Goal: Task Accomplishment & Management: Manage account settings

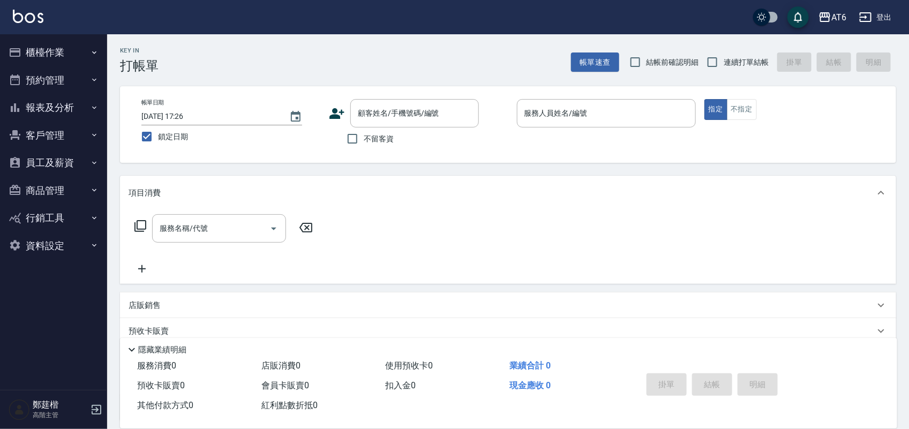
click at [354, 150] on div "帳單日期 [DATE] 17:26 鎖定日期 顧客姓名/手機號碼/編號 顧客姓名/手機號碼/編號 不留客資 服務人員姓名/編號 服務人員姓名/編號 指定 不指定" at bounding box center [508, 124] width 776 height 77
click at [363, 145] on input "不留客資" at bounding box center [352, 138] width 22 height 22
checkbox input "true"
click at [737, 63] on span "連續打單結帳" at bounding box center [745, 62] width 45 height 11
click at [723, 63] on input "連續打單結帳" at bounding box center [712, 62] width 22 height 22
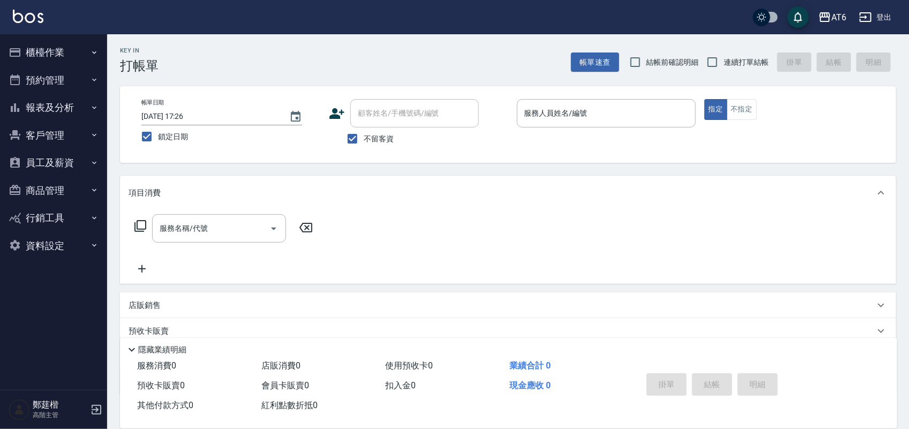
checkbox input "true"
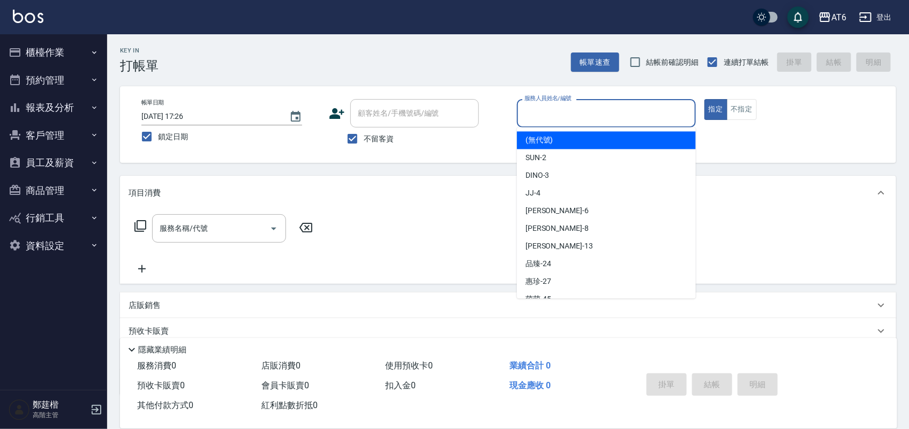
click at [672, 107] on input "服務人員姓名/編號" at bounding box center [606, 113] width 169 height 19
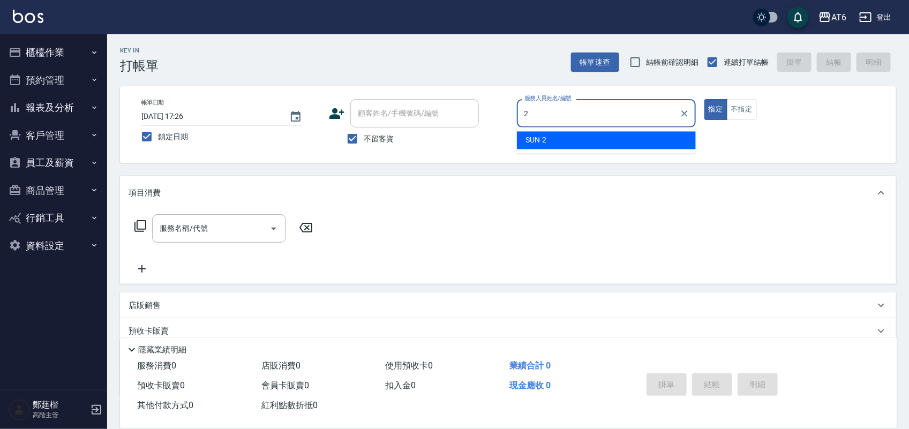
type input "2"
type button "true"
type input "SUN-2"
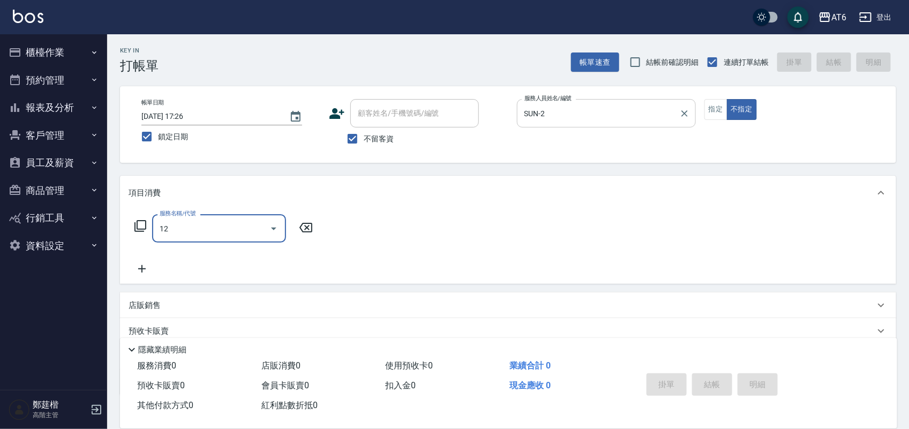
type input "精油洗髮(12)"
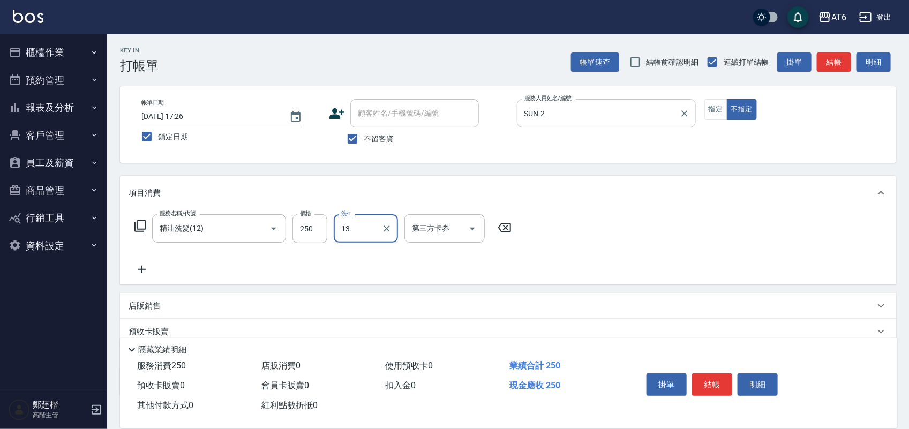
type input "阿修-13"
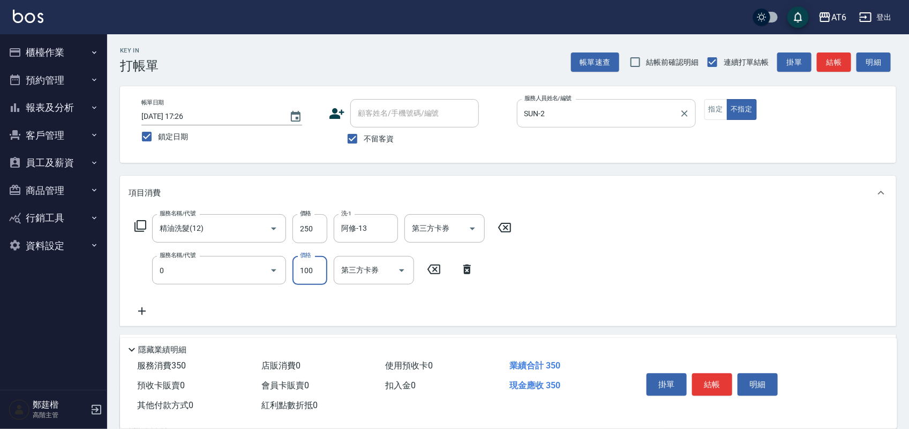
type input "剪髮(0)"
type input "130"
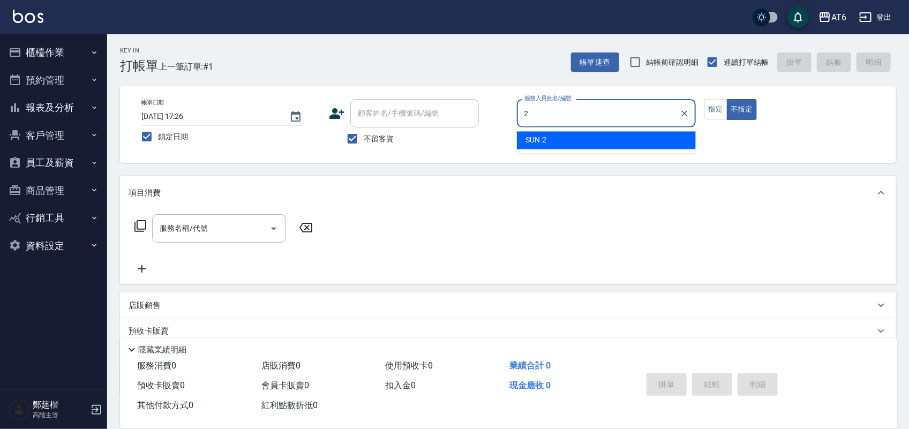
type input "2"
type button "false"
type input "SUN-2"
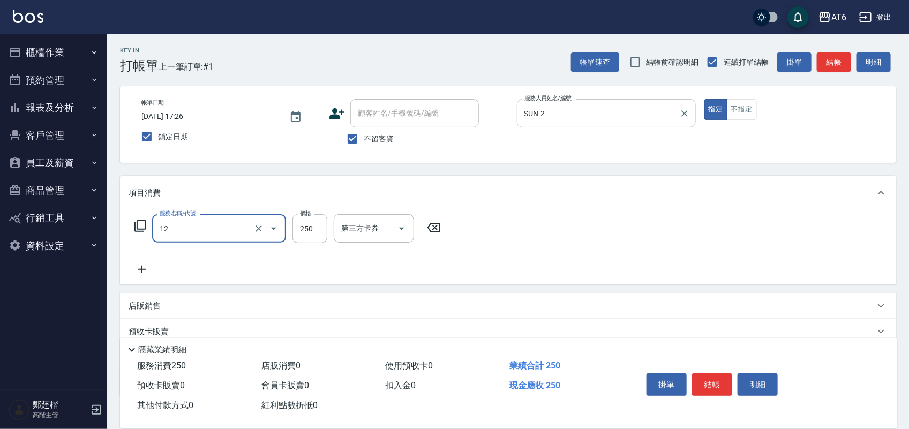
type input "精油洗髮(12)"
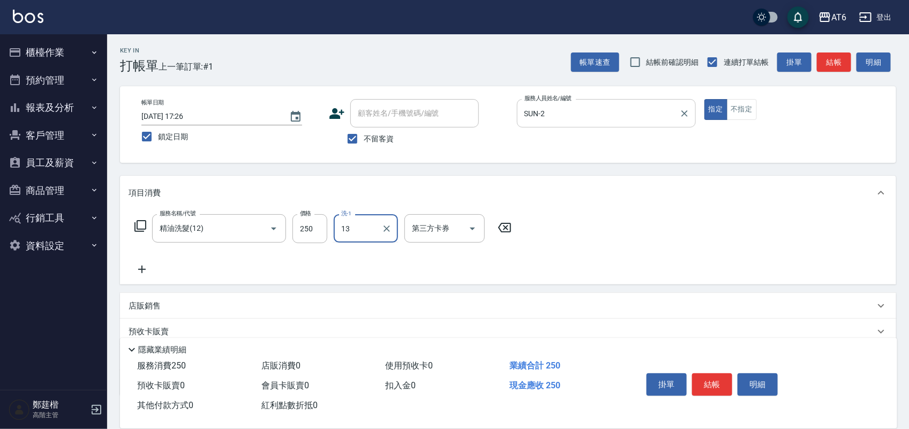
type input "阿修-13"
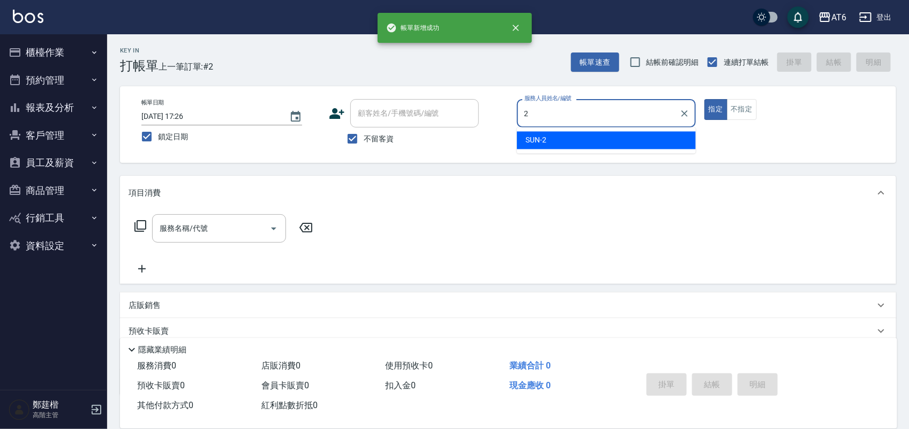
type input "SUN-2"
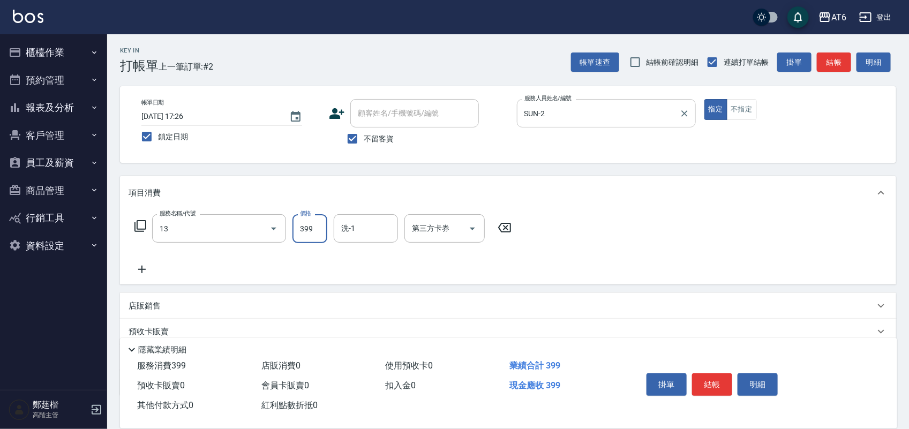
type input "海鹽洗(13)"
type input "400"
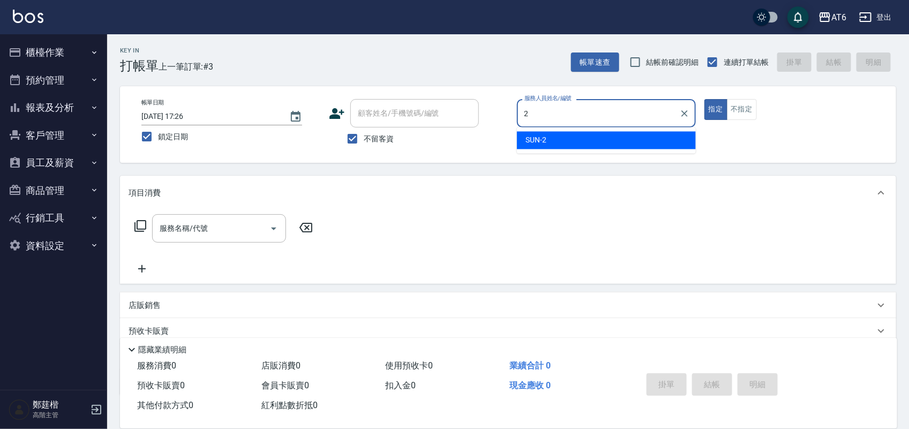
type input "SUN-2"
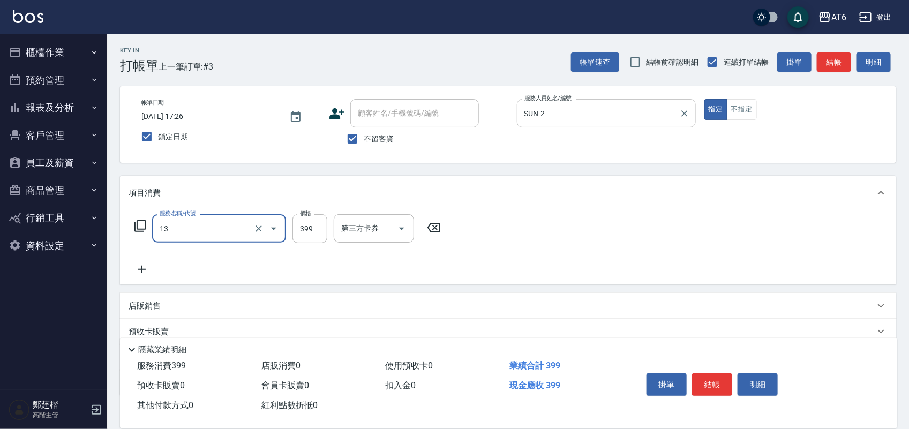
type input "海鹽洗(13)"
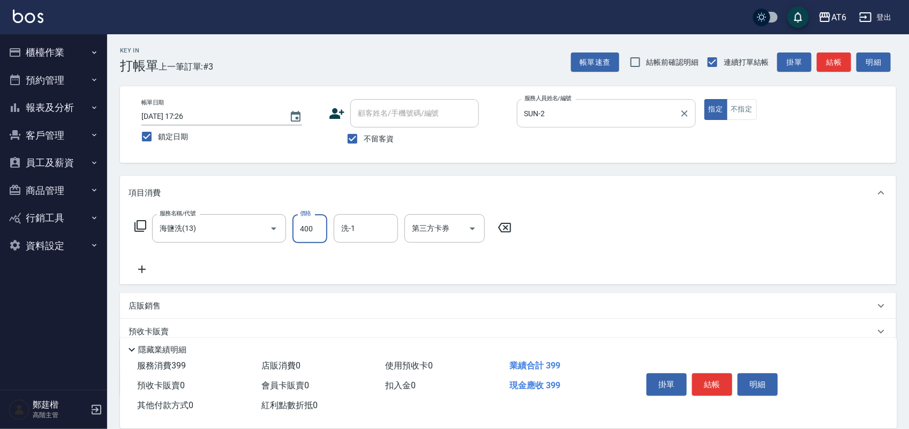
type input "400"
type input "阿修-13"
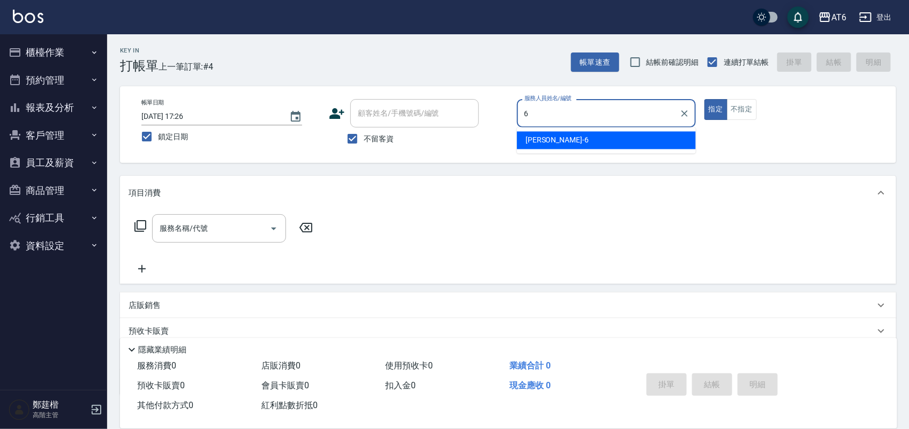
type input "[PERSON_NAME]-6"
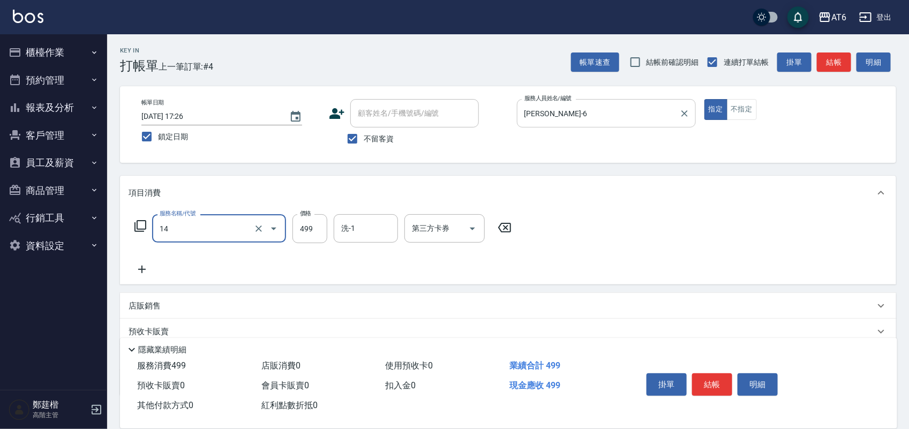
type input "去角質洗(14)"
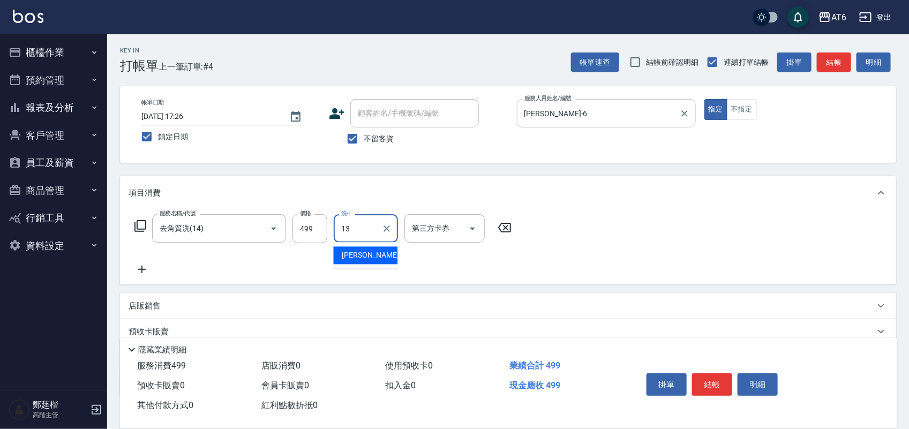
type input "阿修-13"
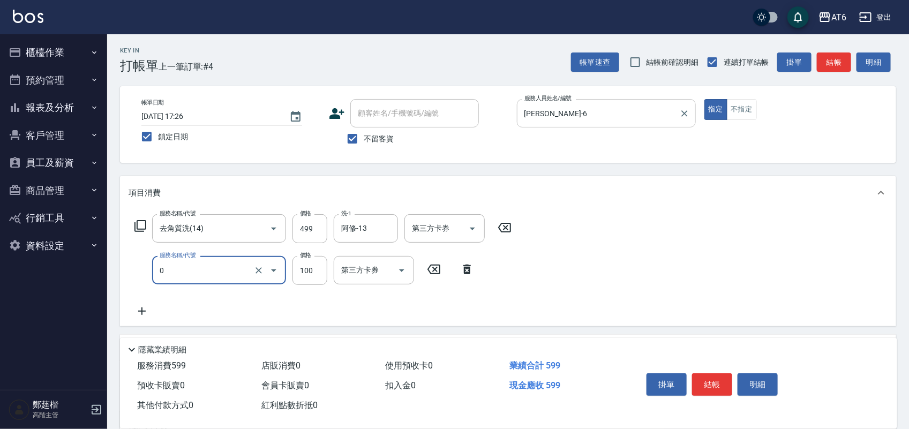
type input "剪髮(0)"
type input "180"
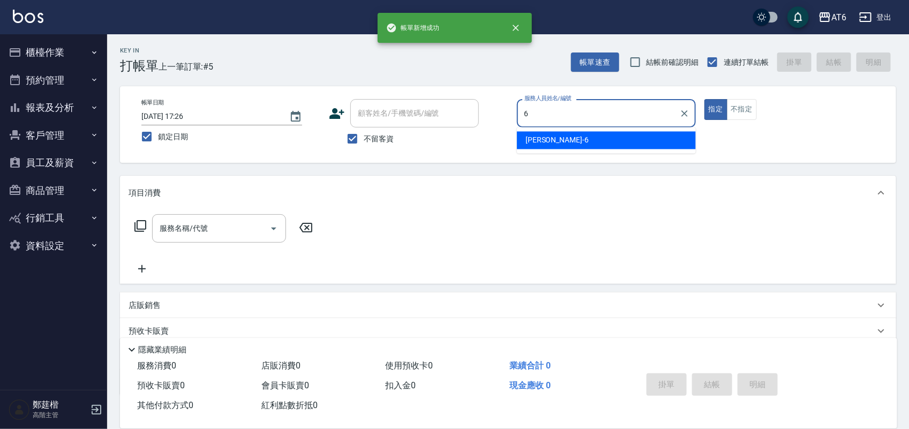
type input "[PERSON_NAME]-6"
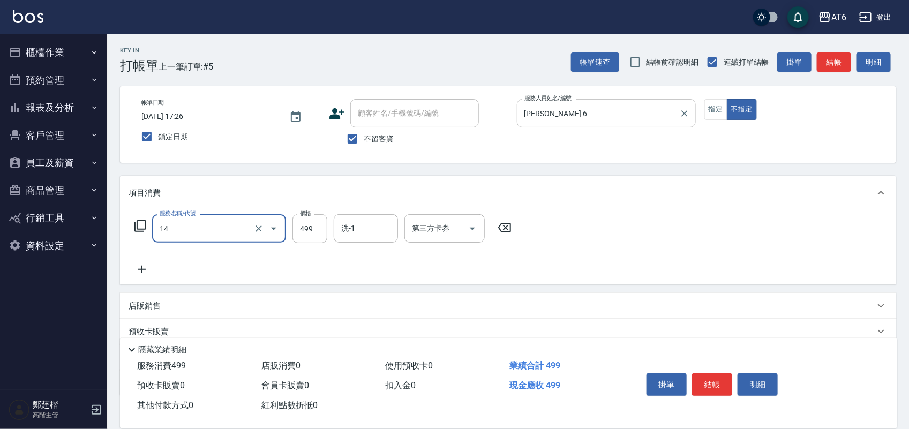
type input "去角質洗(14)"
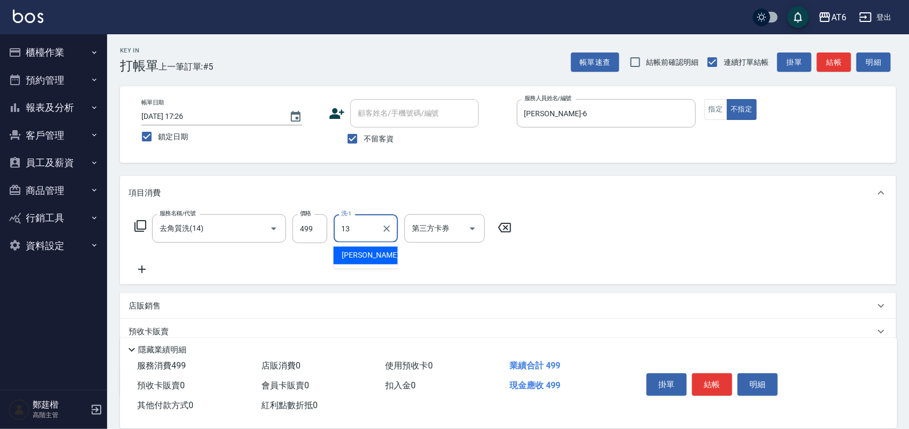
type input "阿修-13"
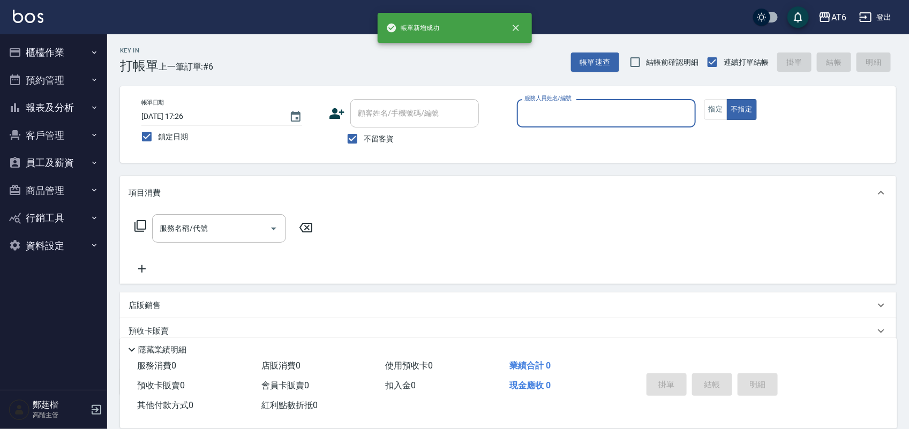
click at [618, 116] on input "服務人員姓名/編號" at bounding box center [606, 113] width 169 height 19
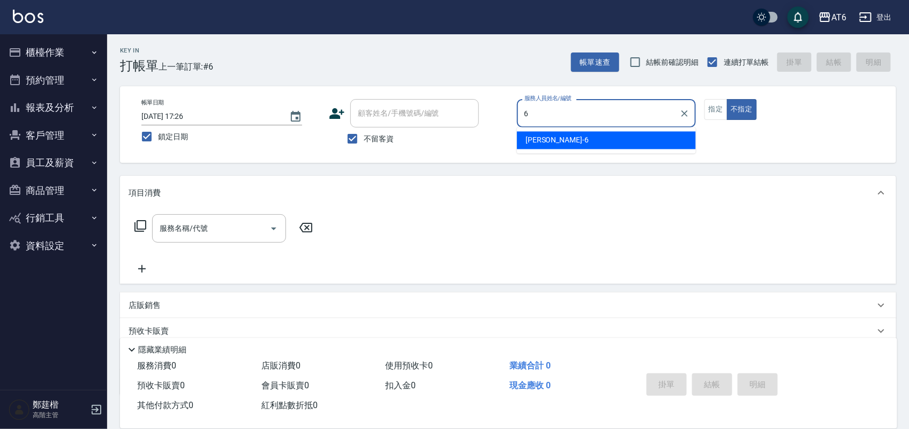
type input "[PERSON_NAME]-6"
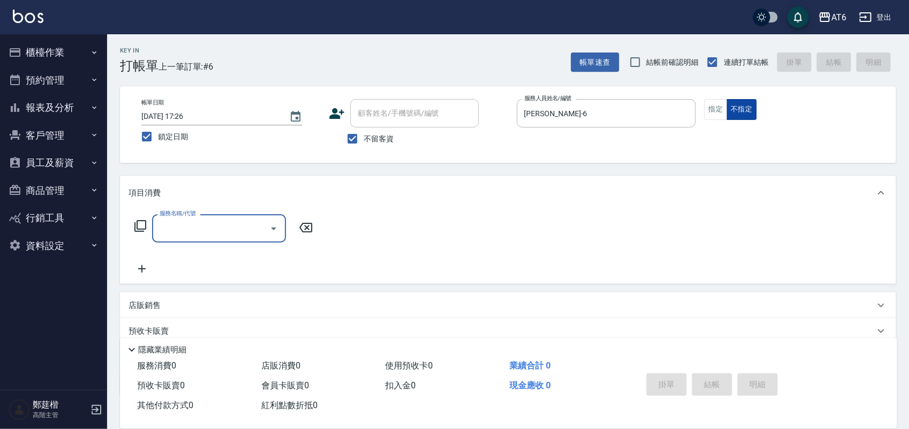
click at [727, 119] on button "不指定" at bounding box center [742, 109] width 30 height 21
click at [715, 112] on button "指定" at bounding box center [715, 109] width 23 height 21
click at [234, 233] on input "服務名稱/代號" at bounding box center [211, 228] width 108 height 19
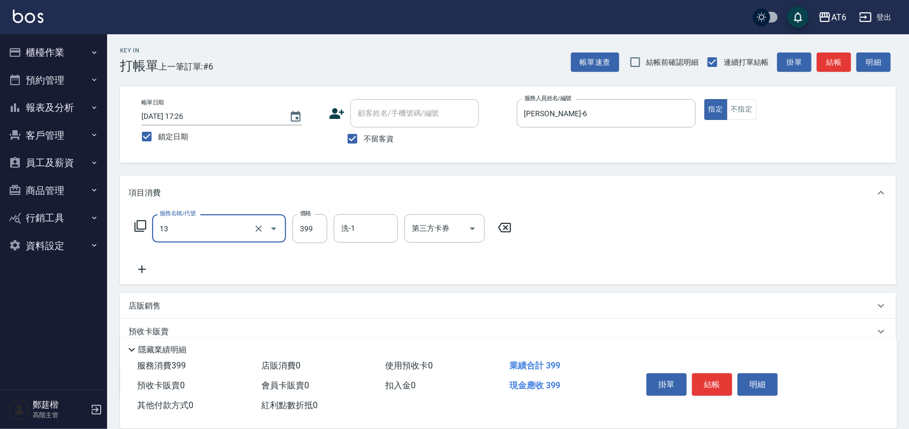
type input "海鹽洗(13)"
type input "阿修-13"
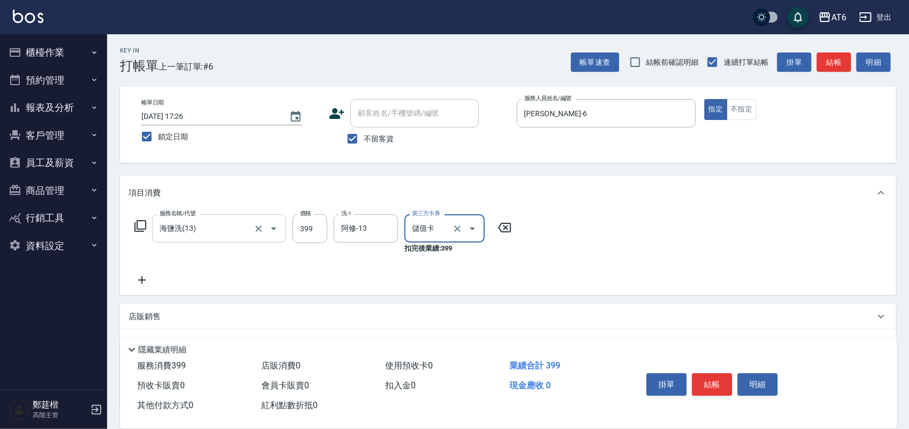
type input "儲值卡"
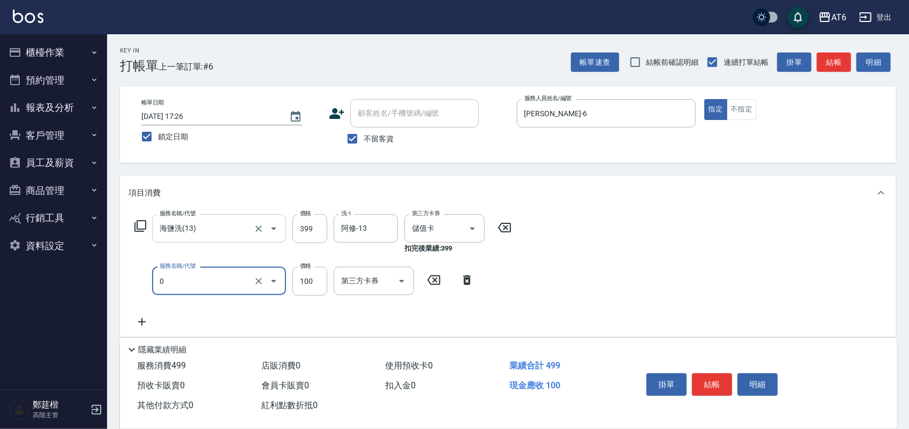
type input "剪髮(0)"
type input "180"
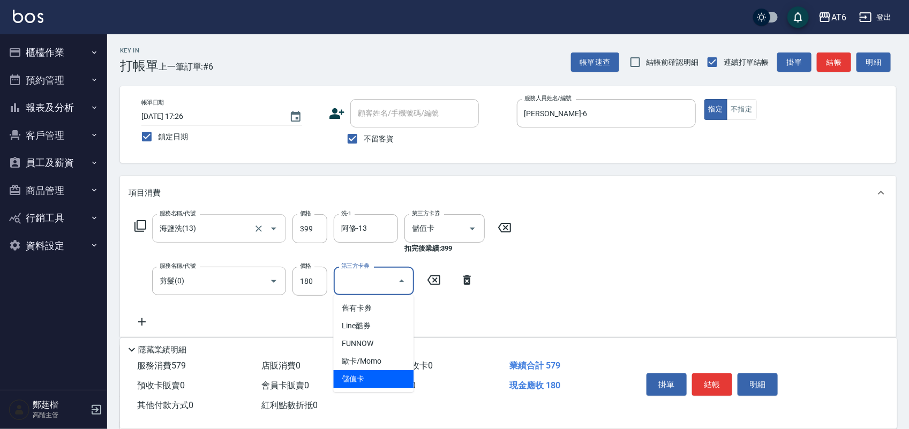
type input "儲值卡"
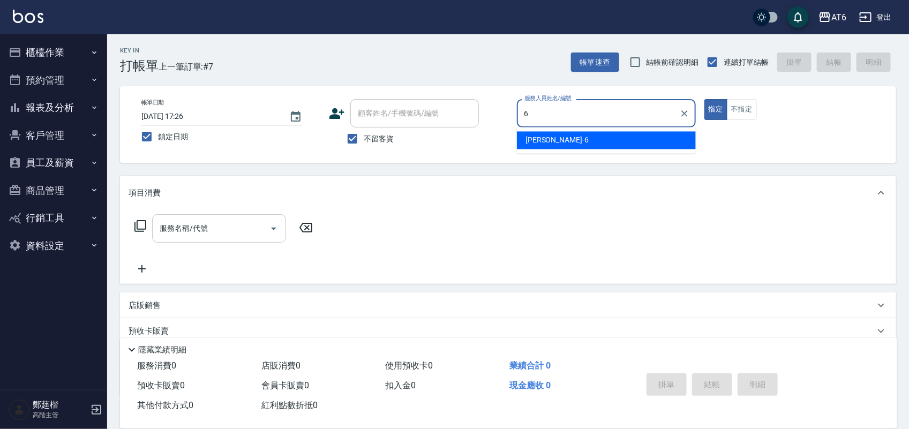
type input "[PERSON_NAME]-6"
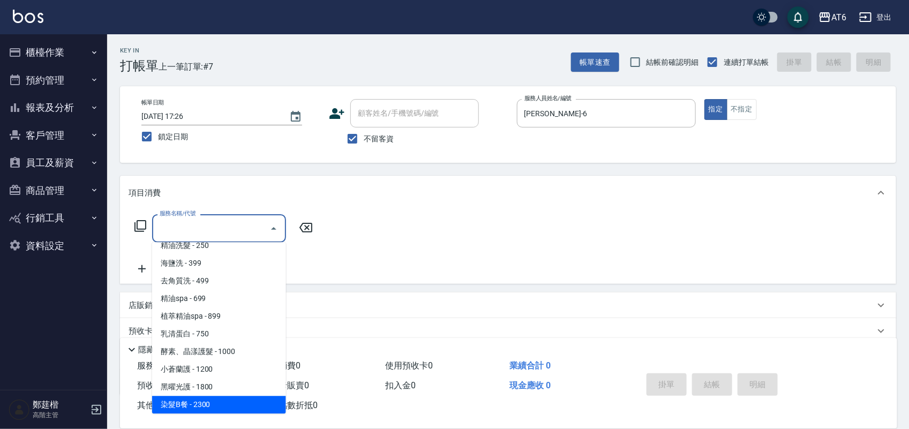
scroll to position [97, 0]
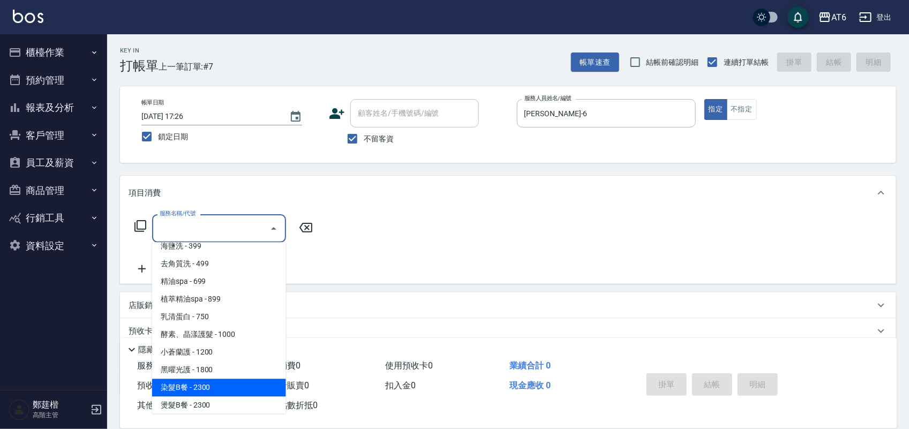
type input "染髮B餐(32)"
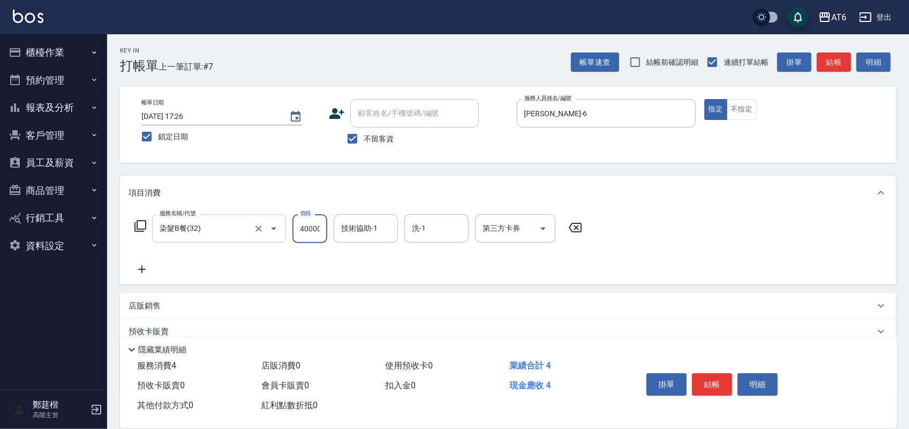
type input "40000"
click at [364, 221] on input "技術協助-1" at bounding box center [365, 228] width 55 height 19
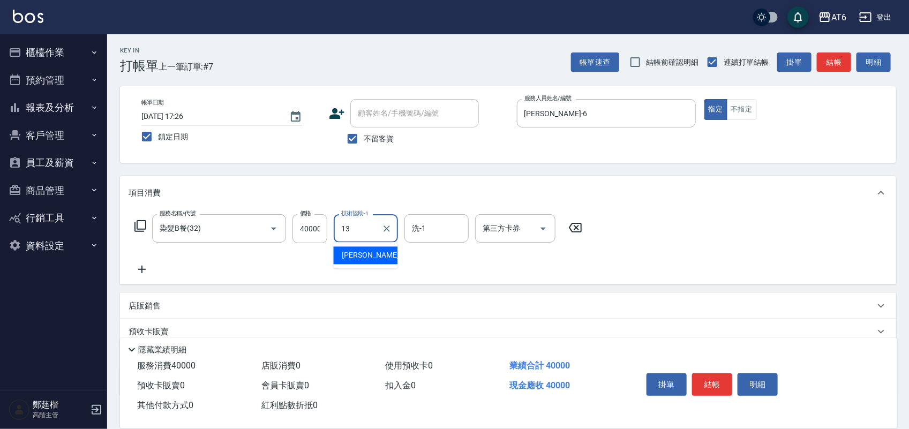
type input "阿修-13"
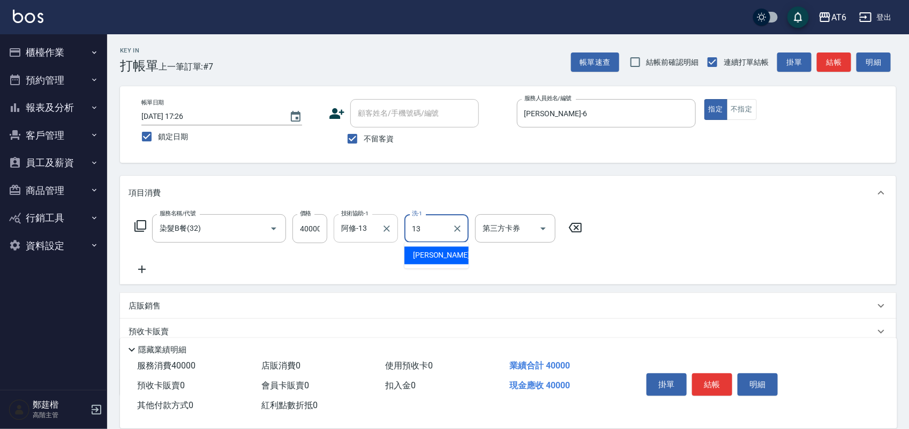
type input "阿修-13"
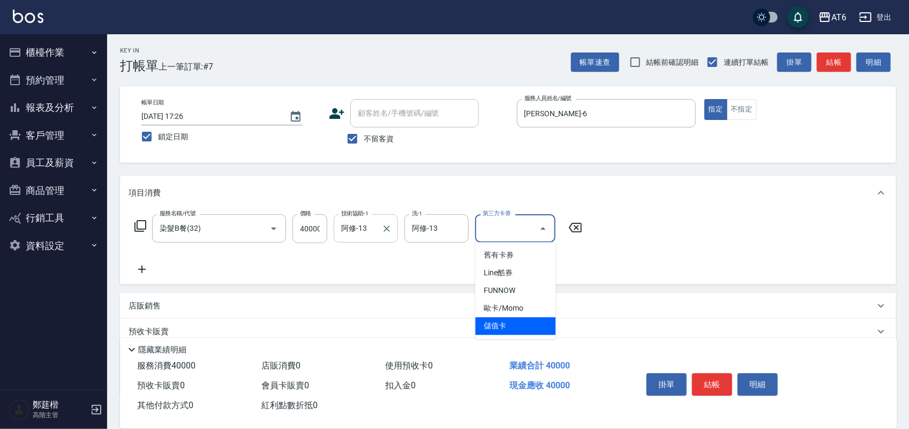
type input "儲值卡"
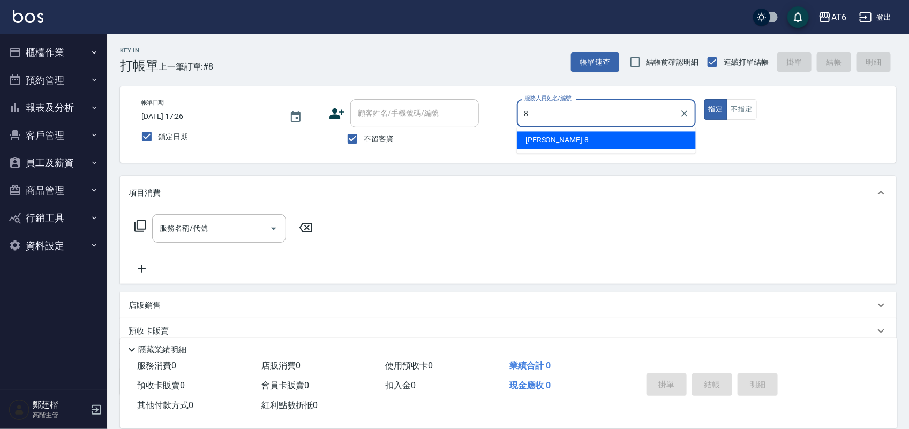
type input "[PERSON_NAME]-8"
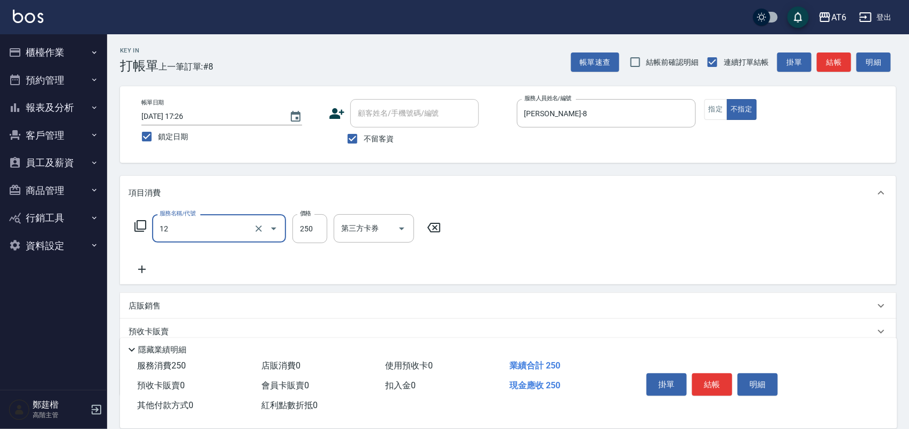
type input "精油洗髮(12)"
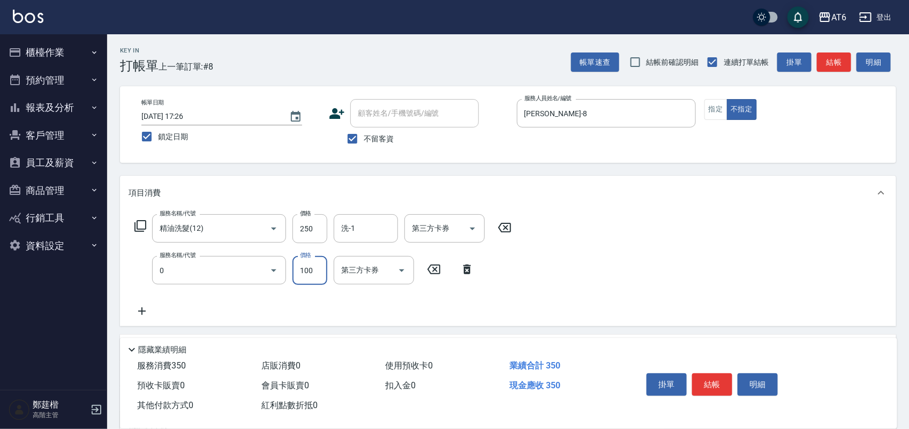
type input "剪髮(0)"
type input "130"
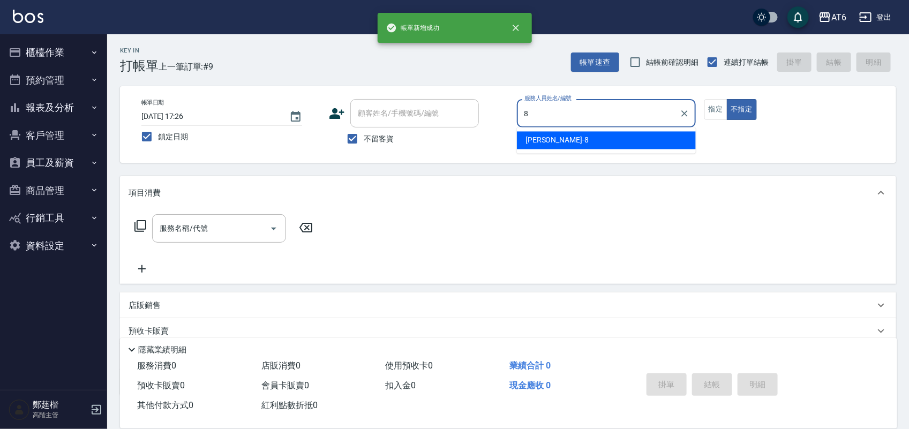
type input "[PERSON_NAME]-8"
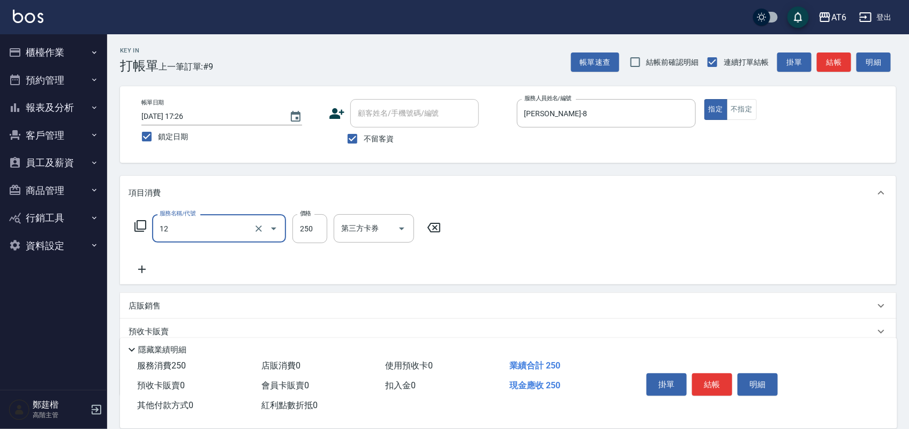
type input "精油洗髮(12)"
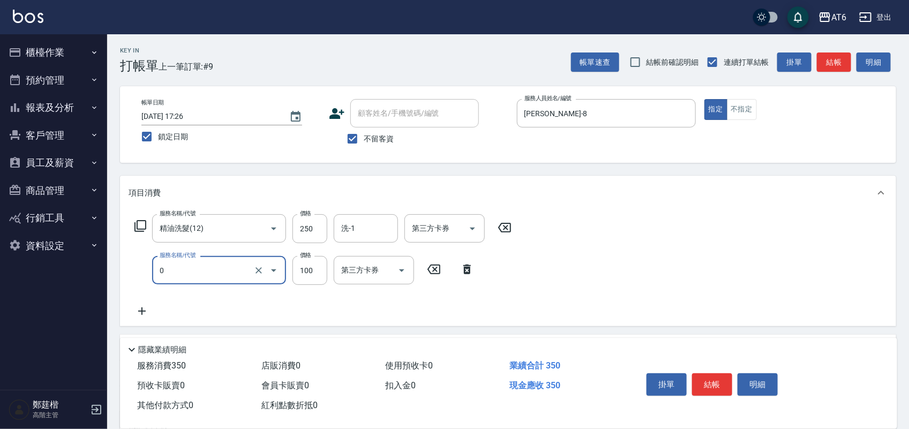
type input "剪髮(0)"
type input "130"
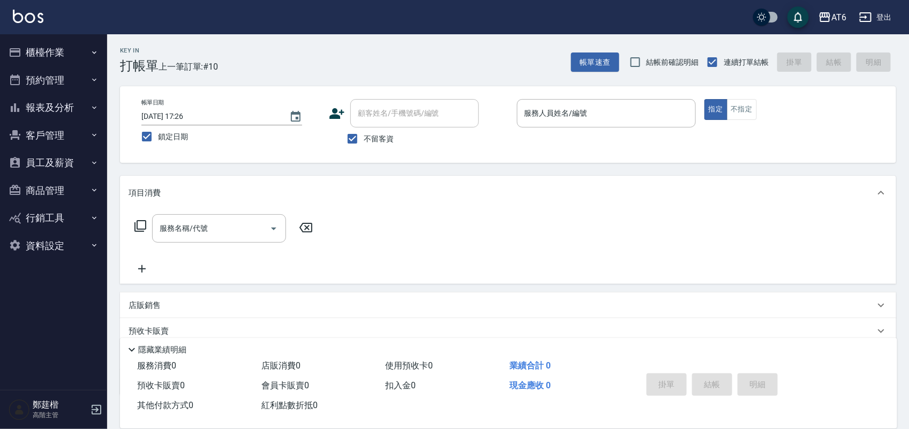
drag, startPoint x: 485, startPoint y: 36, endPoint x: 466, endPoint y: 50, distance: 23.3
click at [416, 49] on div "Key In 打帳單 上一筆訂單:#10 帳單速查 結帳前確認明細 連續打單結帳 掛單 結帳 明細" at bounding box center [501, 53] width 789 height 39
drag, startPoint x: 472, startPoint y: 47, endPoint x: 432, endPoint y: 42, distance: 41.0
click at [432, 42] on div "Key In 打帳單 上一筆訂單:#10 帳單速查 結帳前確認明細 連續打單結帳 掛單 結帳 明細" at bounding box center [501, 53] width 789 height 39
click at [84, 100] on button "報表及分析" at bounding box center [53, 108] width 99 height 28
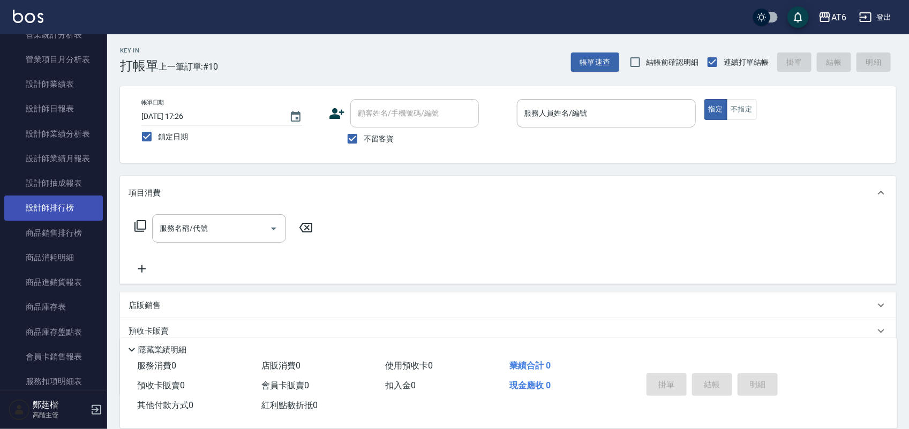
scroll to position [402, 0]
drag, startPoint x: 75, startPoint y: 195, endPoint x: 521, endPoint y: 68, distance: 463.4
click at [59, 201] on link "設計師排行榜" at bounding box center [53, 206] width 99 height 25
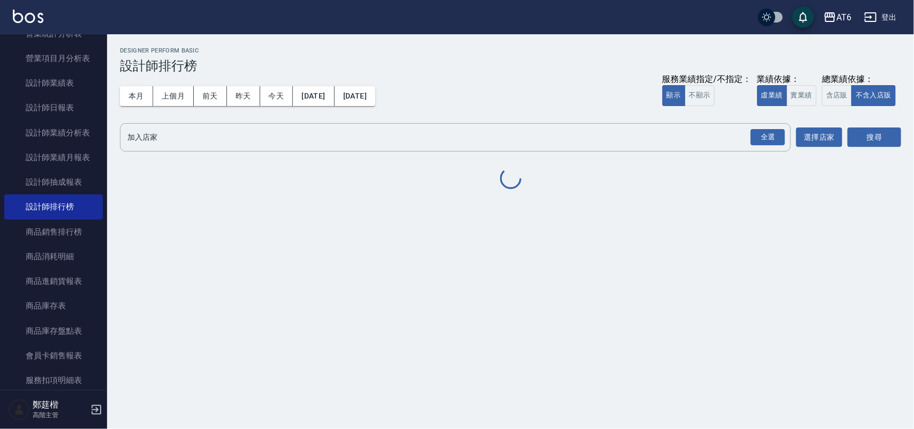
drag, startPoint x: 525, startPoint y: 64, endPoint x: 415, endPoint y: 47, distance: 111.1
click at [415, 47] on h2 "Designer Perform Basic" at bounding box center [510, 50] width 781 height 7
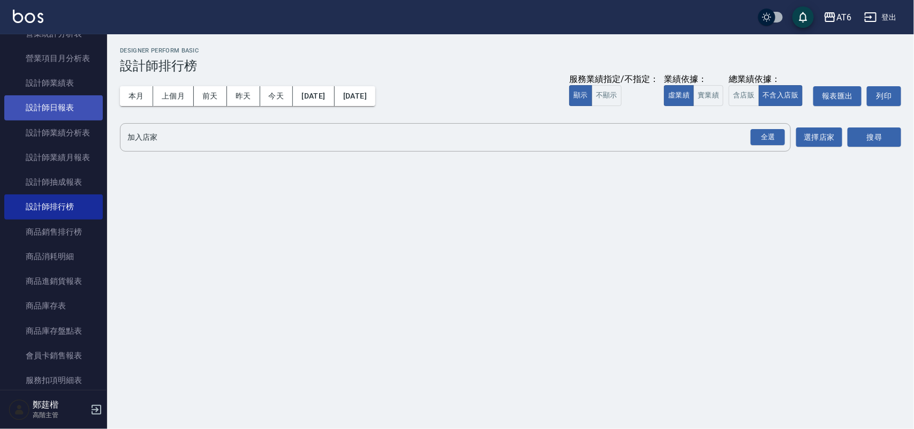
click at [75, 99] on link "設計師日報表" at bounding box center [53, 107] width 99 height 25
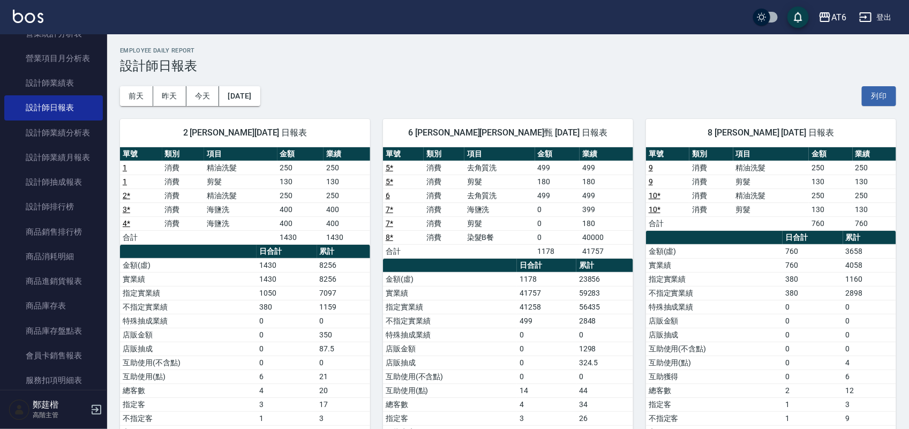
drag, startPoint x: 459, startPoint y: 49, endPoint x: 466, endPoint y: 54, distance: 8.8
click at [429, 39] on div "AT6 [DATE] 設計師日報表 列印時間： [DATE][PHONE_NUMBER]:39 Employee Daily Report 設計師日報表 [D…" at bounding box center [508, 270] width 802 height 473
drag, startPoint x: 466, startPoint y: 54, endPoint x: 432, endPoint y: 62, distance: 35.1
click at [432, 62] on h3 "設計師日報表" at bounding box center [508, 65] width 776 height 15
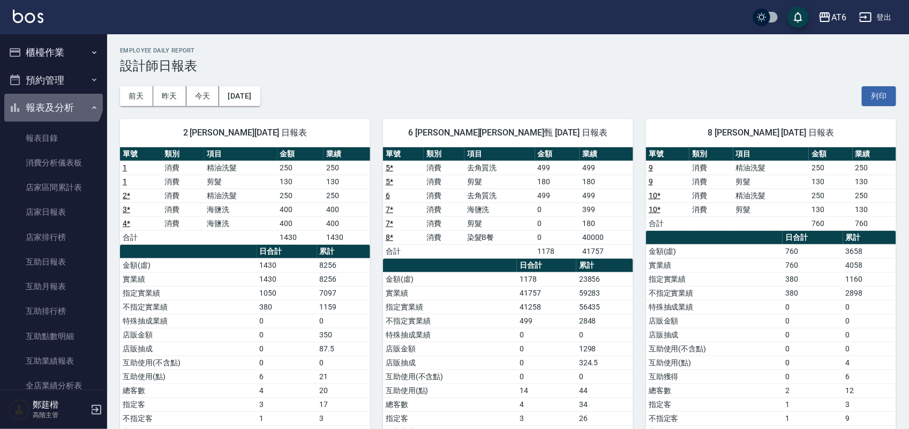
click at [47, 95] on button "報表及分析" at bounding box center [53, 108] width 99 height 28
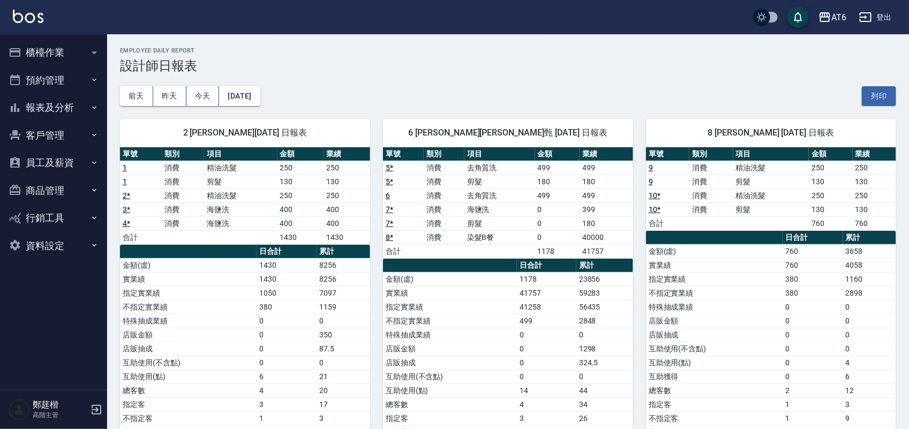
click at [62, 54] on button "櫃檯作業" at bounding box center [53, 53] width 99 height 28
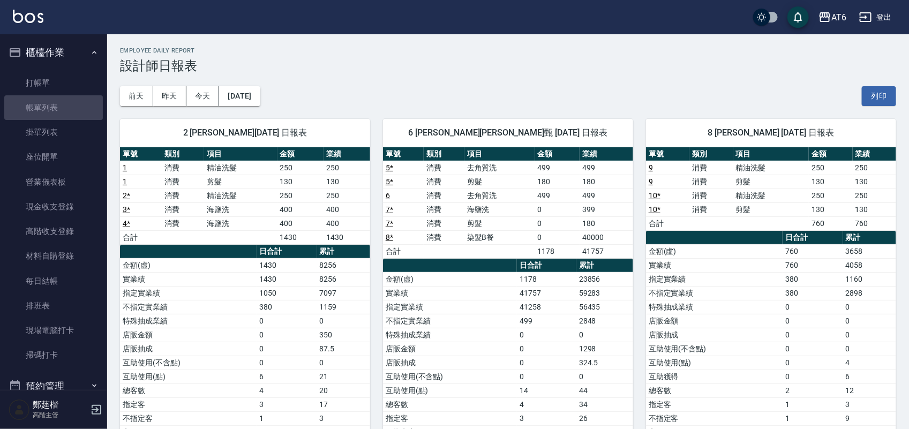
drag, startPoint x: 74, startPoint y: 99, endPoint x: 92, endPoint y: 51, distance: 51.0
click at [74, 99] on link "帳單列表" at bounding box center [53, 107] width 99 height 25
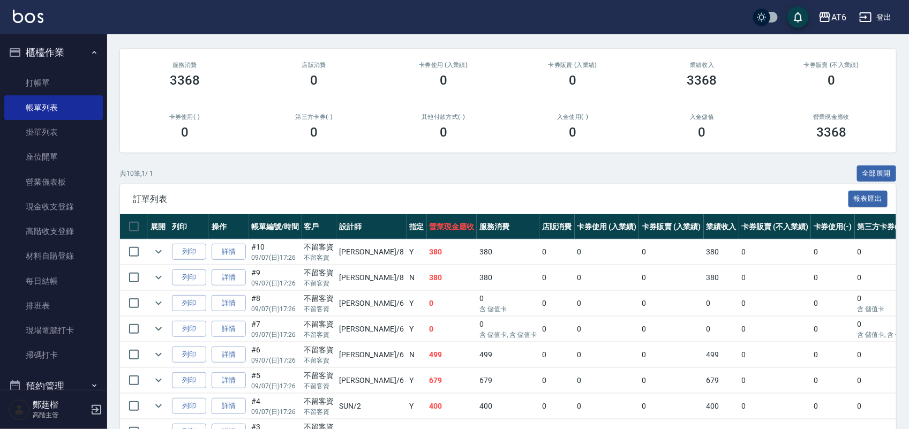
scroll to position [201, 0]
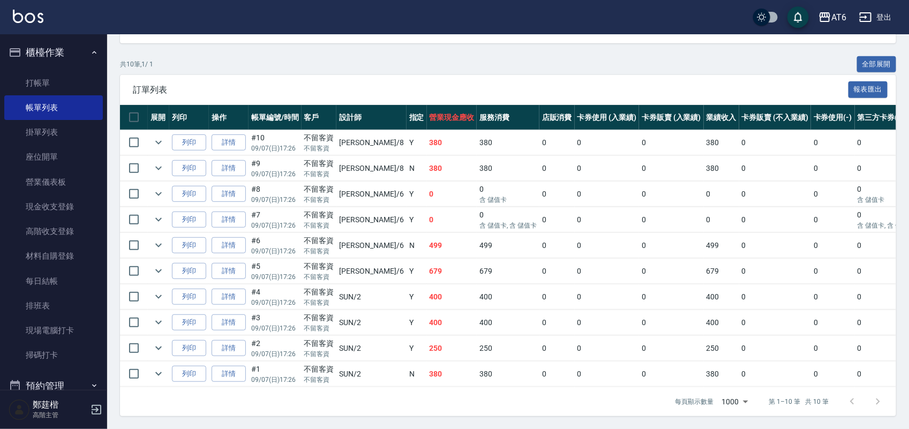
drag, startPoint x: 397, startPoint y: 274, endPoint x: 416, endPoint y: 405, distance: 132.5
click at [416, 405] on div "每頁顯示數量 1000 1000 第 1–10 筆 共 10 筆" at bounding box center [508, 401] width 776 height 29
click at [226, 186] on link "詳情" at bounding box center [229, 194] width 34 height 17
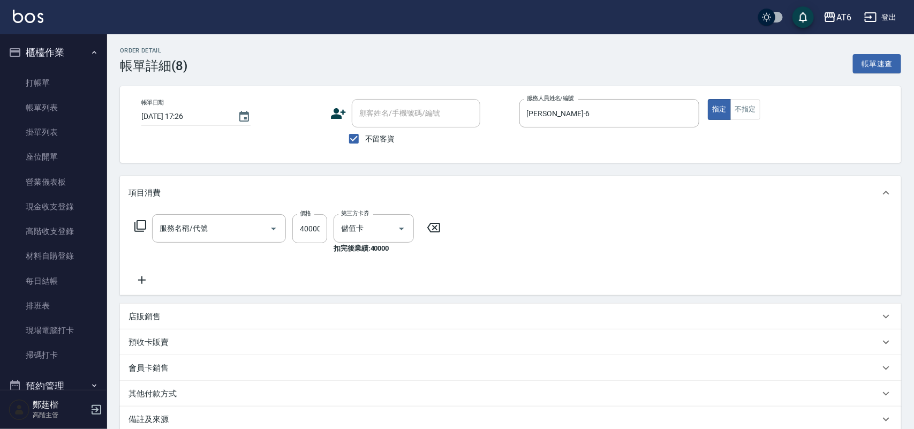
type input "[DATE] 17:26"
checkbox input "true"
type input "[PERSON_NAME]-6"
click at [315, 221] on input "40000" at bounding box center [309, 228] width 35 height 29
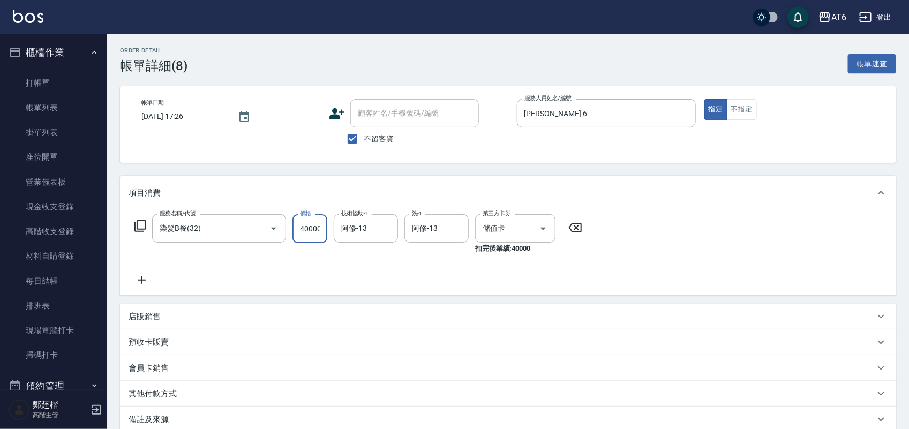
type input "染髮B餐(32)"
type input "4000"
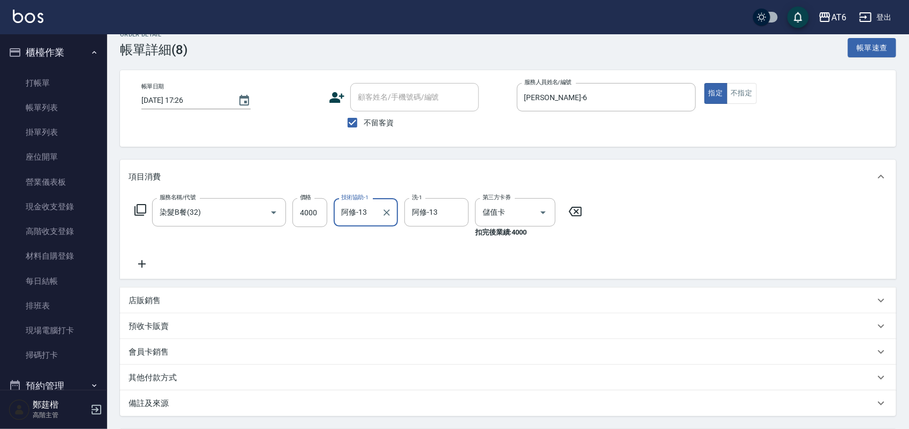
scroll to position [118, 0]
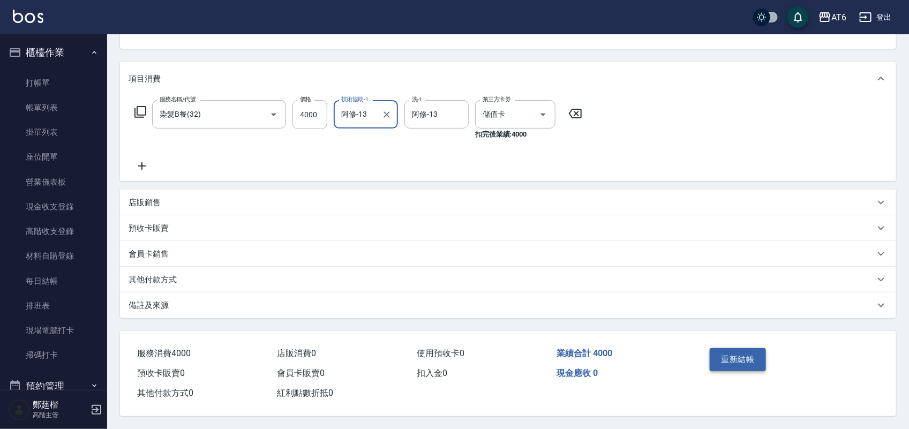
click at [750, 348] on button "重新結帳" at bounding box center [737, 359] width 57 height 22
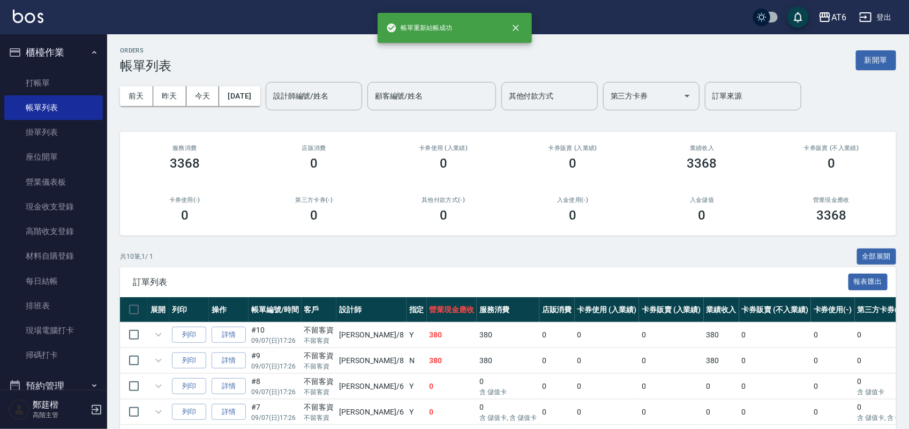
click at [279, 39] on div "ORDERS 帳單列表 新開單 [DATE] [DATE] [DATE] [DATE] 設計師編號/姓名 設計師編號/姓名 顧客編號/姓名 顧客編號/姓名 其…" at bounding box center [508, 327] width 802 height 587
click at [43, 57] on button "櫃檯作業" at bounding box center [53, 53] width 99 height 28
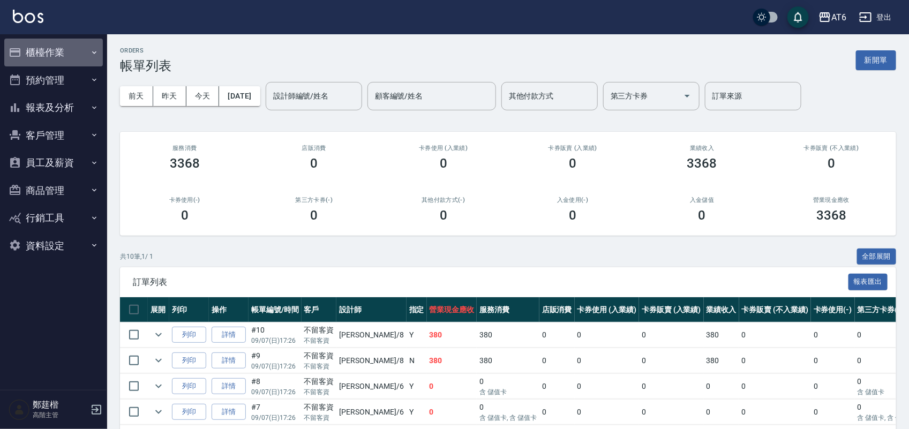
click at [43, 57] on button "櫃檯作業" at bounding box center [53, 53] width 99 height 28
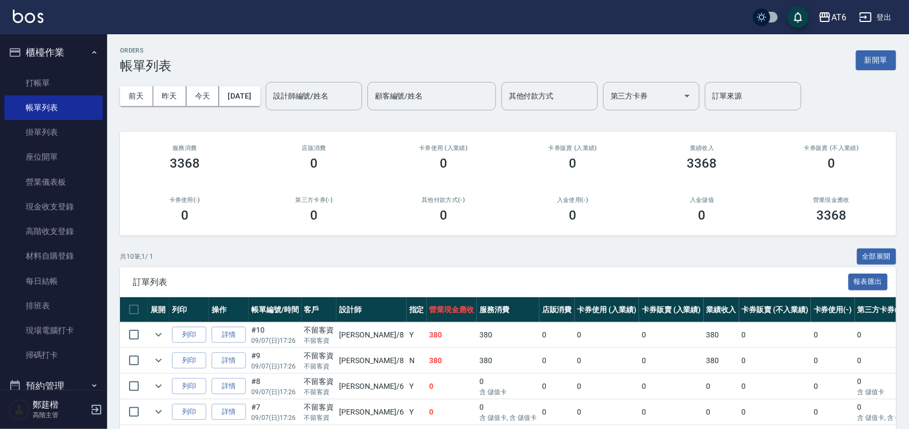
click at [73, 51] on button "櫃檯作業" at bounding box center [53, 53] width 99 height 28
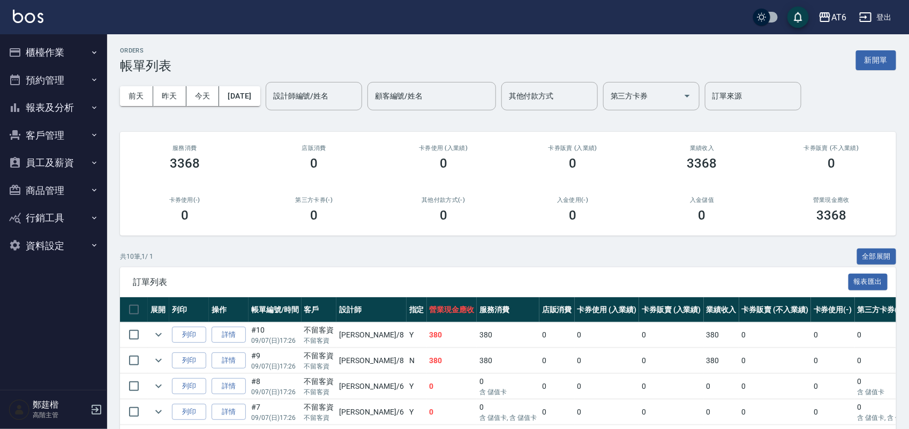
click at [67, 116] on button "報表及分析" at bounding box center [53, 108] width 99 height 28
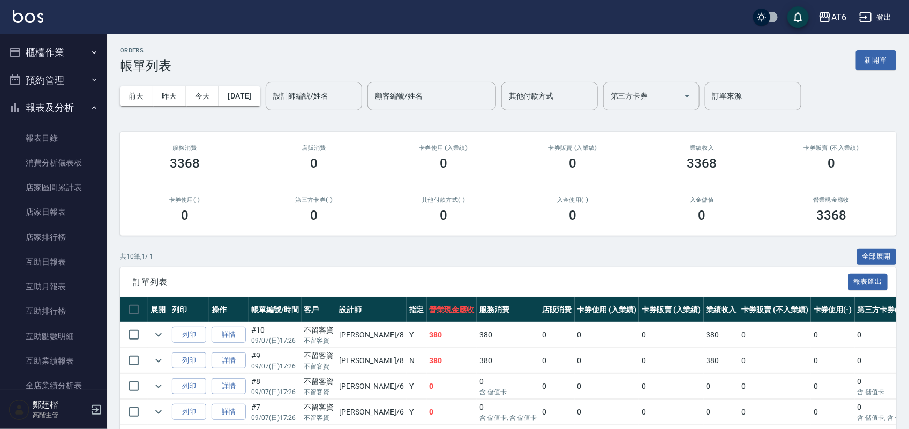
drag, startPoint x: 75, startPoint y: 218, endPoint x: 504, endPoint y: 47, distance: 461.8
click at [75, 218] on link "店家日報表" at bounding box center [53, 212] width 99 height 25
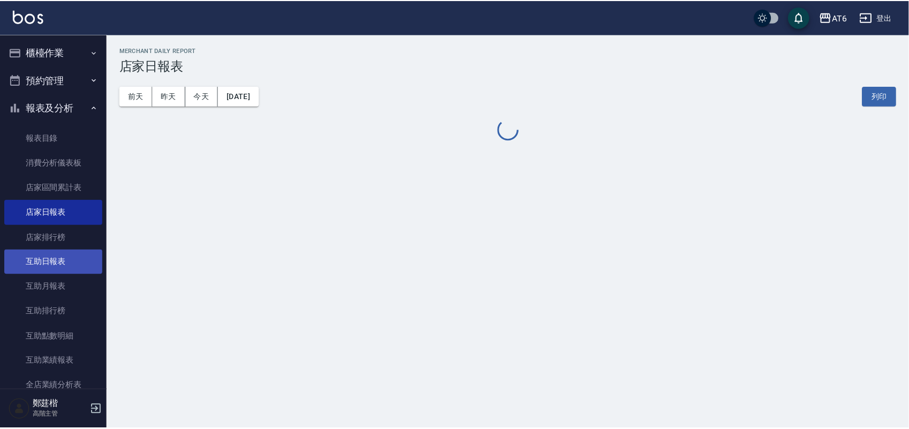
scroll to position [201, 0]
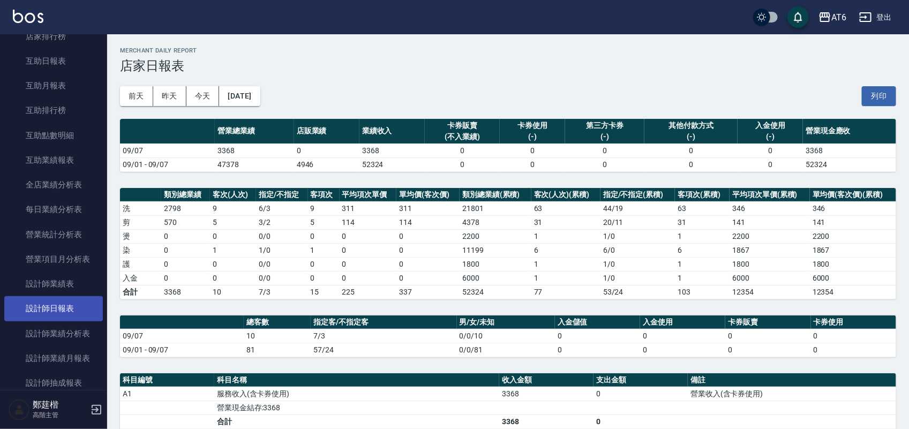
click at [73, 301] on link "設計師日報表" at bounding box center [53, 308] width 99 height 25
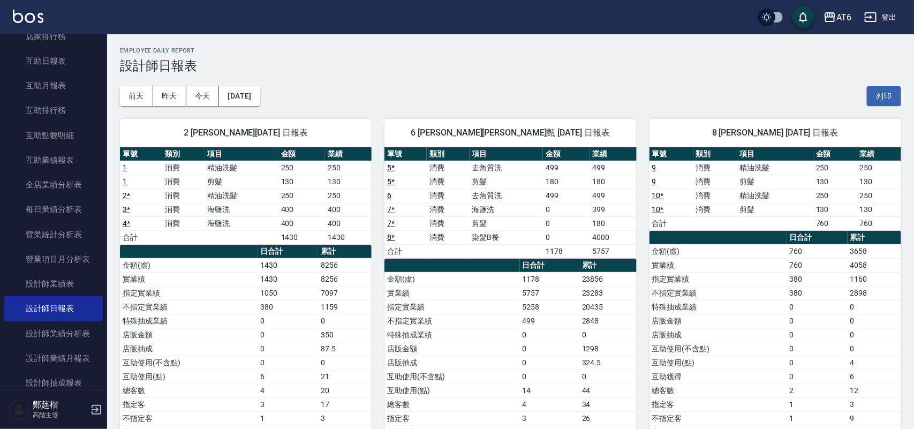
drag, startPoint x: 624, startPoint y: 88, endPoint x: 466, endPoint y: 61, distance: 160.9
click at [466, 61] on h3 "設計師日報表" at bounding box center [510, 65] width 781 height 15
click at [431, 49] on h2 "Employee Daily Report" at bounding box center [510, 50] width 781 height 7
click at [431, 49] on h2 "Employee Daily Report" at bounding box center [508, 50] width 776 height 7
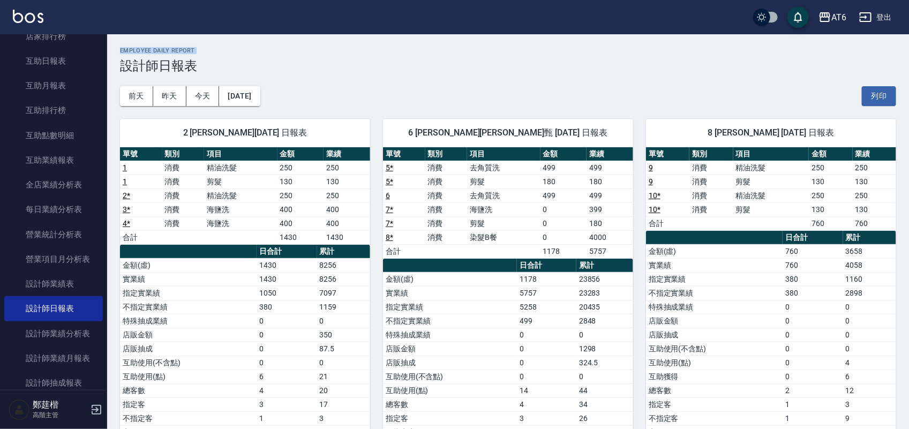
click at [431, 49] on h2 "Employee Daily Report" at bounding box center [508, 50] width 776 height 7
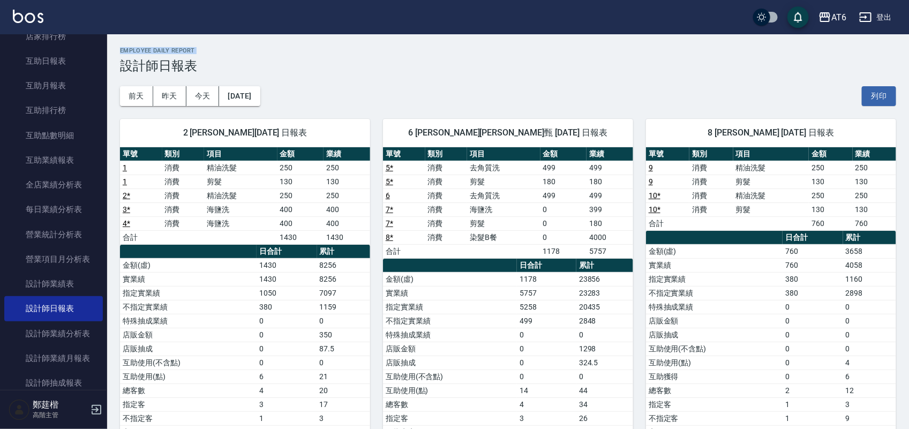
click at [431, 49] on h2 "Employee Daily Report" at bounding box center [508, 50] width 776 height 7
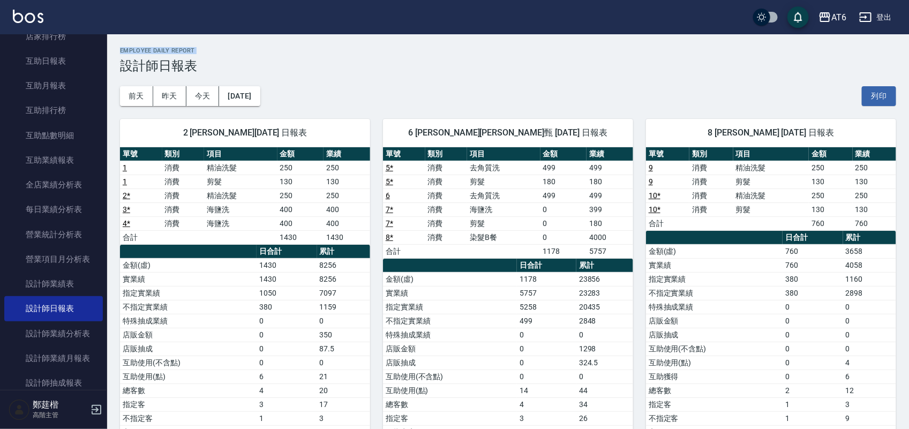
click at [431, 49] on h2 "Employee Daily Report" at bounding box center [508, 50] width 776 height 7
drag, startPoint x: 457, startPoint y: 46, endPoint x: 428, endPoint y: 44, distance: 28.4
click at [428, 44] on div "AT6 [DATE] 設計師日報表 列印時間： [DATE][PHONE_NUMBER]:40 Employee Daily Report 設計師日報表 [D…" at bounding box center [508, 270] width 802 height 473
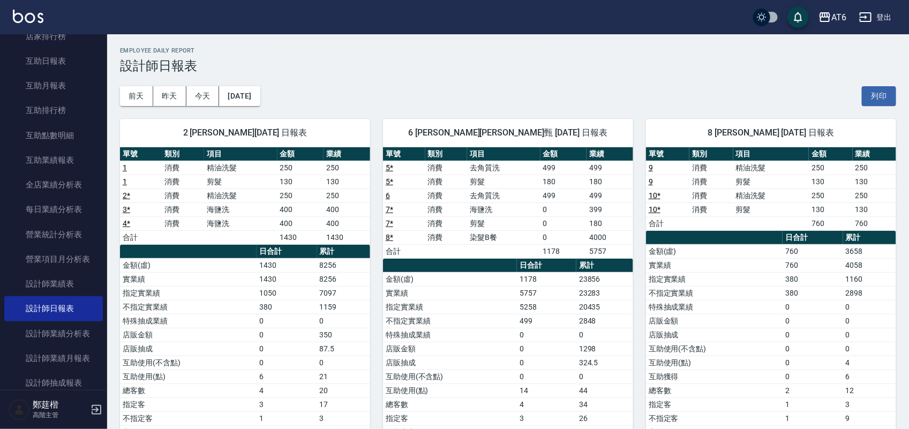
click at [428, 44] on div "AT6 [DATE] 設計師日報表 列印時間： [DATE][PHONE_NUMBER]:40 Employee Daily Report 設計師日報表 [D…" at bounding box center [508, 270] width 802 height 473
drag, startPoint x: 504, startPoint y: 56, endPoint x: 457, endPoint y: 58, distance: 47.1
click at [457, 58] on h3 "設計師日報表" at bounding box center [508, 65] width 776 height 15
click at [465, 58] on h3 "設計師日報表" at bounding box center [508, 65] width 776 height 15
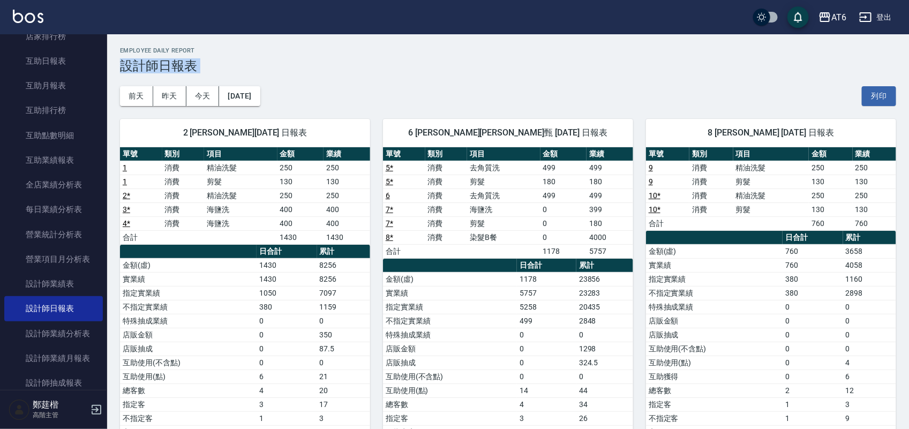
click at [465, 58] on h3 "設計師日報表" at bounding box center [508, 65] width 776 height 15
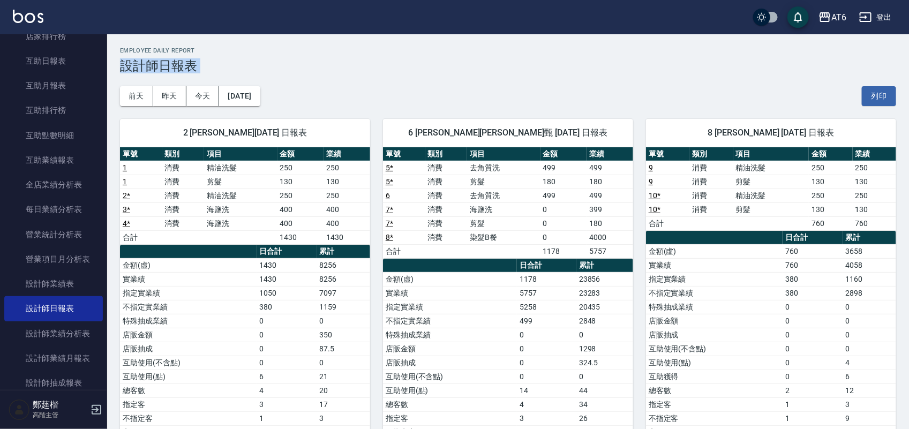
click at [465, 58] on h3 "設計師日報表" at bounding box center [508, 65] width 776 height 15
click at [542, 61] on h3 "設計師日報表" at bounding box center [508, 65] width 776 height 15
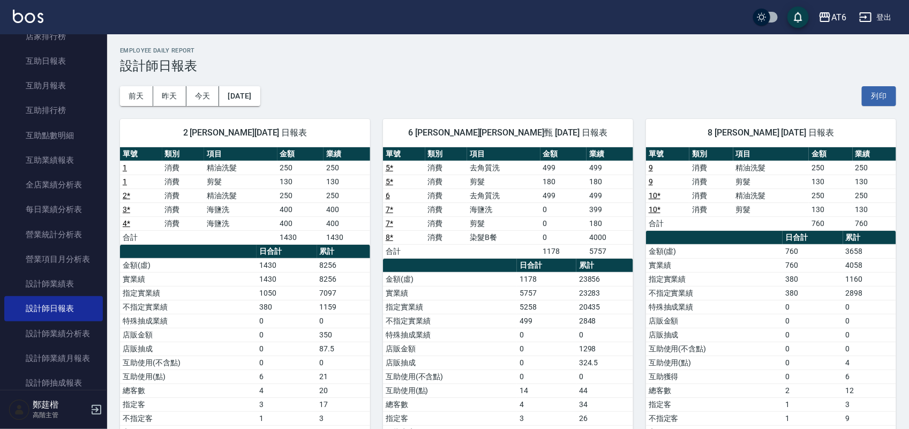
click at [523, 51] on h2 "Employee Daily Report" at bounding box center [508, 50] width 776 height 7
click at [727, 61] on h3 "設計師日報表" at bounding box center [508, 65] width 776 height 15
drag, startPoint x: 727, startPoint y: 61, endPoint x: 545, endPoint y: 46, distance: 182.1
click at [545, 46] on div "AT6 [DATE] 設計師日報表 列印時間： [DATE][PHONE_NUMBER]:40 Employee Daily Report 設計師日報表 [D…" at bounding box center [508, 270] width 802 height 473
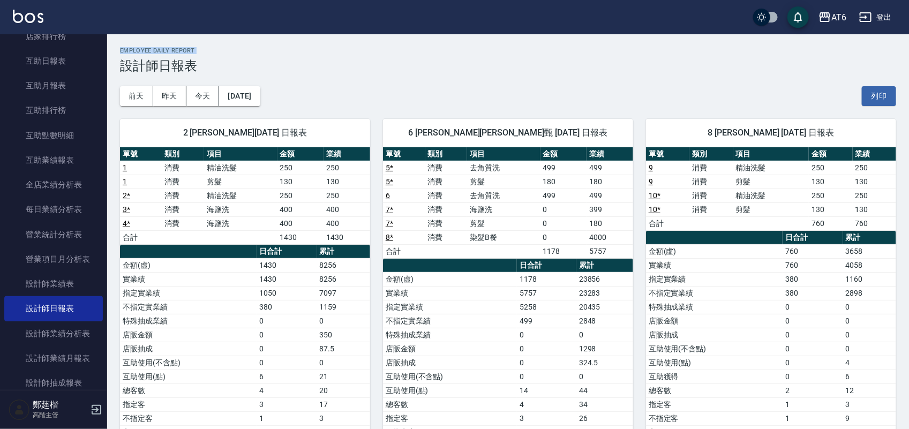
click at [545, 46] on div "AT6 [DATE] 設計師日報表 列印時間： [DATE][PHONE_NUMBER]:40 Employee Daily Report 設計師日報表 [D…" at bounding box center [508, 270] width 802 height 473
drag, startPoint x: 545, startPoint y: 43, endPoint x: 462, endPoint y: 41, distance: 83.6
click at [462, 41] on div "AT6 [DATE] 設計師日報表 列印時間： [DATE][PHONE_NUMBER]:40 Employee Daily Report 設計師日報表 [D…" at bounding box center [508, 270] width 802 height 473
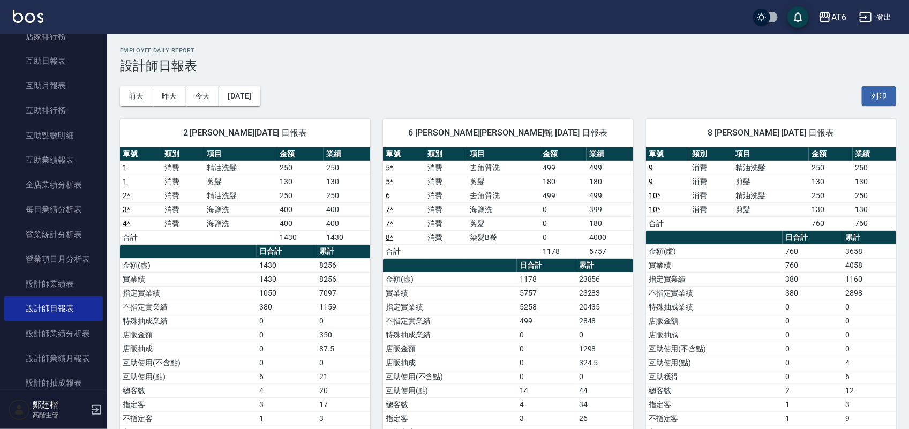
drag, startPoint x: 654, startPoint y: 73, endPoint x: 525, endPoint y: 49, distance: 131.7
click at [525, 49] on h2 "Employee Daily Report" at bounding box center [508, 50] width 776 height 7
click at [540, 50] on h2 "Employee Daily Report" at bounding box center [508, 50] width 776 height 7
click at [518, 51] on h2 "Employee Daily Report" at bounding box center [508, 50] width 776 height 7
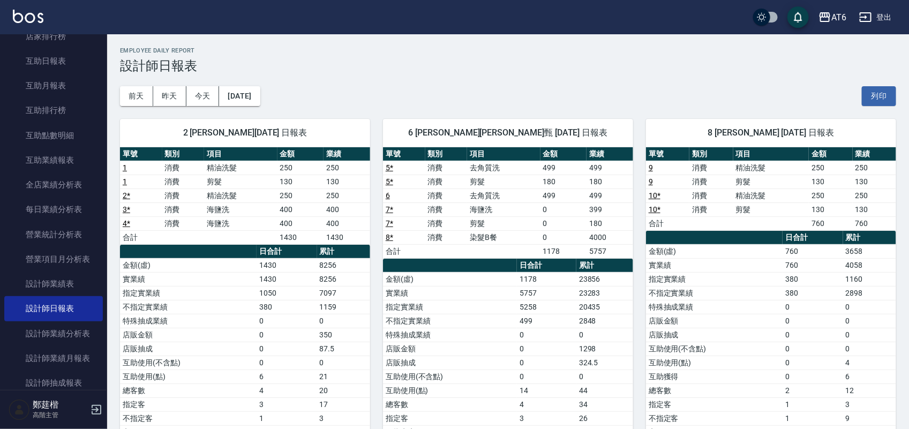
click at [518, 51] on h2 "Employee Daily Report" at bounding box center [508, 50] width 776 height 7
drag, startPoint x: 524, startPoint y: 51, endPoint x: 482, endPoint y: 49, distance: 41.3
click at [482, 49] on h2 "Employee Daily Report" at bounding box center [508, 50] width 776 height 7
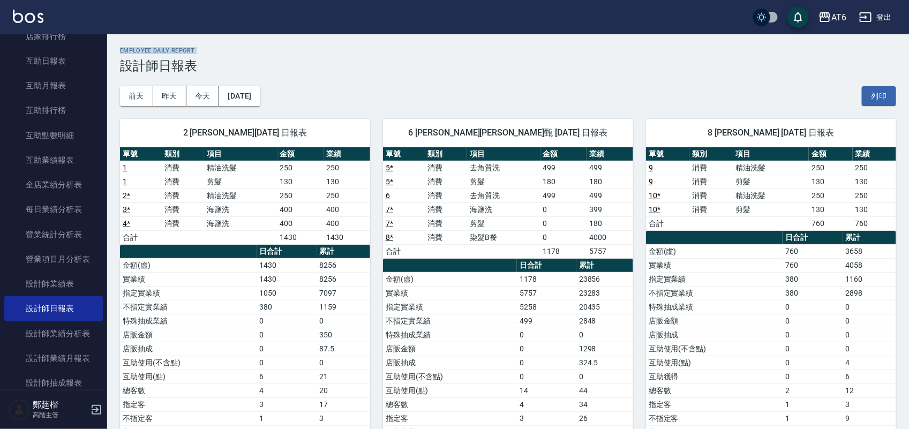
click at [482, 49] on h2 "Employee Daily Report" at bounding box center [508, 50] width 776 height 7
drag, startPoint x: 482, startPoint y: 49, endPoint x: 477, endPoint y: 49, distance: 5.9
click at [477, 49] on h2 "Employee Daily Report" at bounding box center [508, 50] width 776 height 7
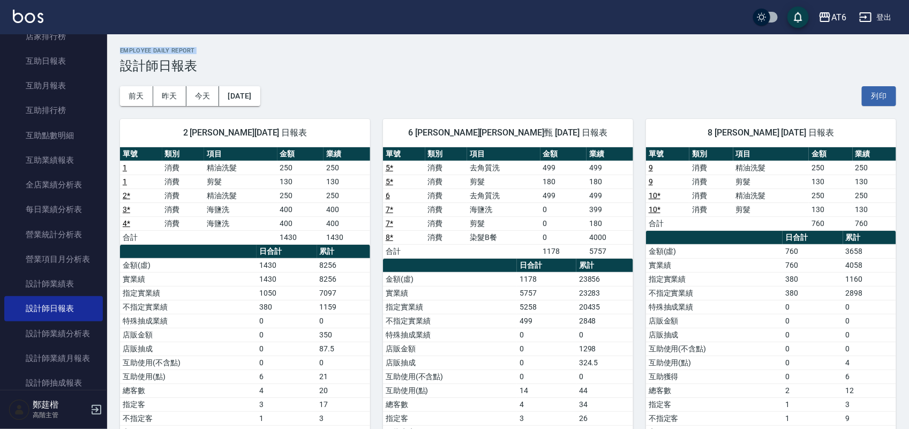
click at [477, 49] on h2 "Employee Daily Report" at bounding box center [508, 50] width 776 height 7
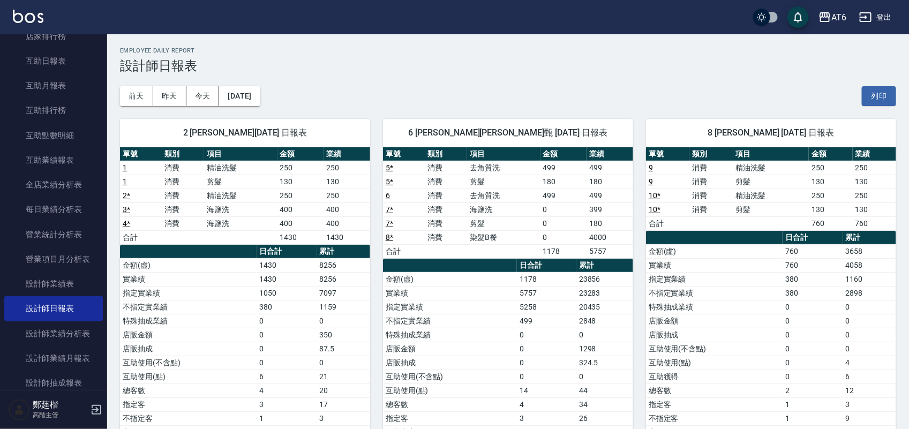
drag, startPoint x: 540, startPoint y: 62, endPoint x: 530, endPoint y: 61, distance: 9.7
click at [530, 61] on h3 "設計師日報表" at bounding box center [508, 65] width 776 height 15
drag, startPoint x: 571, startPoint y: 63, endPoint x: 531, endPoint y: 55, distance: 41.0
click at [531, 55] on div "Employee Daily Report 設計師日報表" at bounding box center [508, 60] width 776 height 26
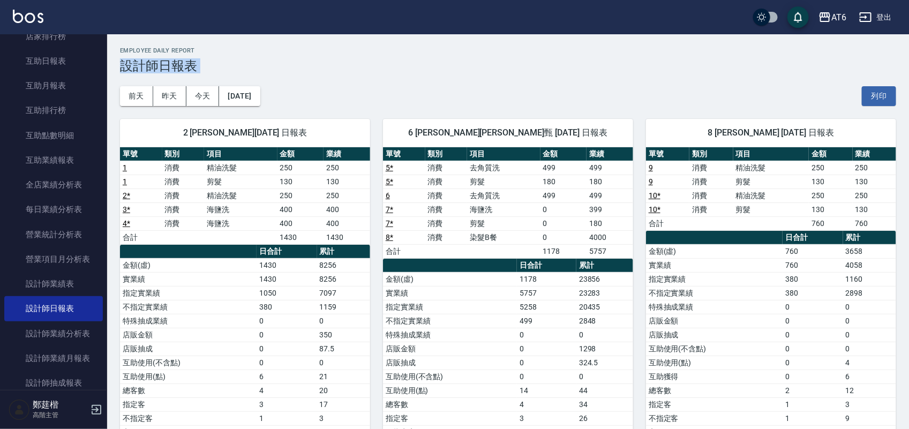
click at [531, 55] on div "Employee Daily Report 設計師日報表" at bounding box center [508, 60] width 776 height 26
click at [513, 55] on div "Employee Daily Report 設計師日報表" at bounding box center [508, 60] width 776 height 26
click at [548, 58] on h3 "設計師日報表" at bounding box center [508, 65] width 776 height 15
click at [693, 55] on div "Employee Daily Report 設計師日報表" at bounding box center [508, 60] width 776 height 26
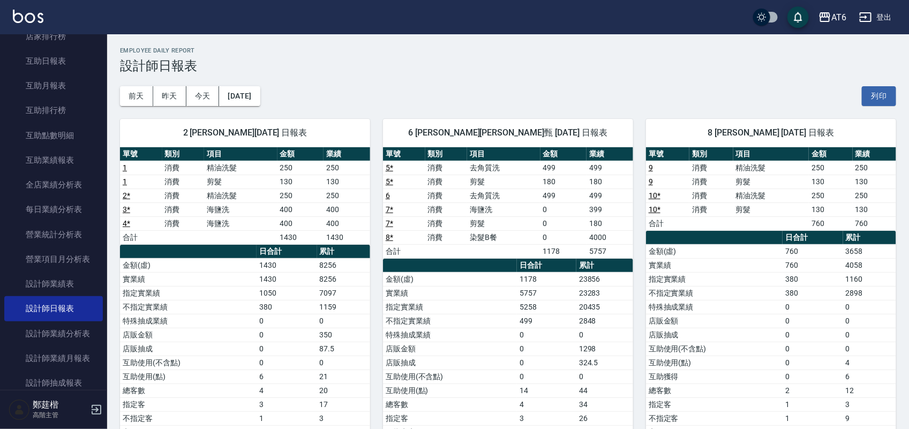
drag, startPoint x: 687, startPoint y: 55, endPoint x: 539, endPoint y: 54, distance: 147.8
click at [539, 54] on h2 "Employee Daily Report" at bounding box center [508, 50] width 776 height 7
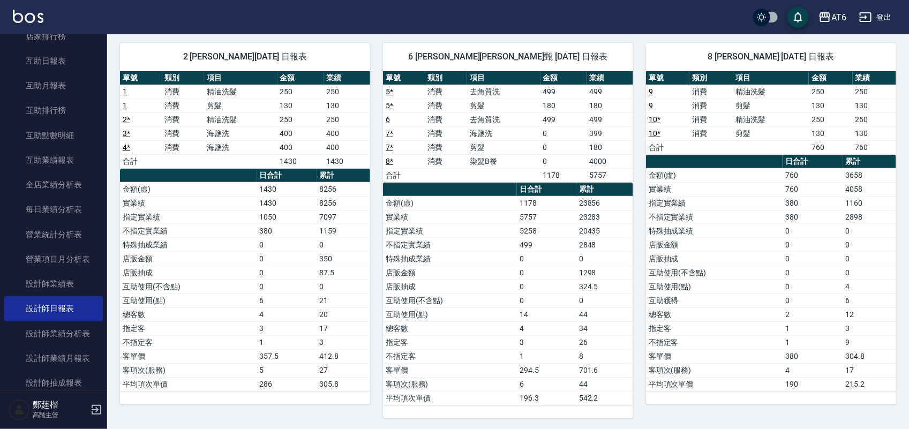
scroll to position [81, 0]
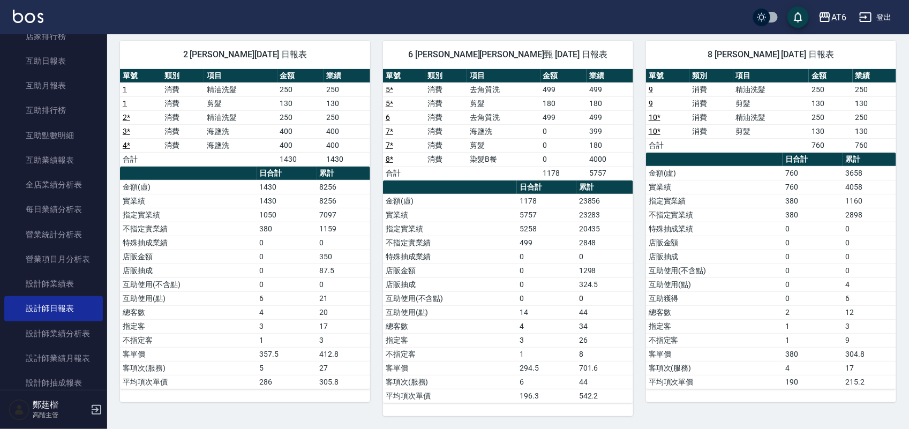
drag, startPoint x: 758, startPoint y: 199, endPoint x: 501, endPoint y: 165, distance: 259.2
click at [500, 166] on td "a dense table" at bounding box center [503, 173] width 73 height 14
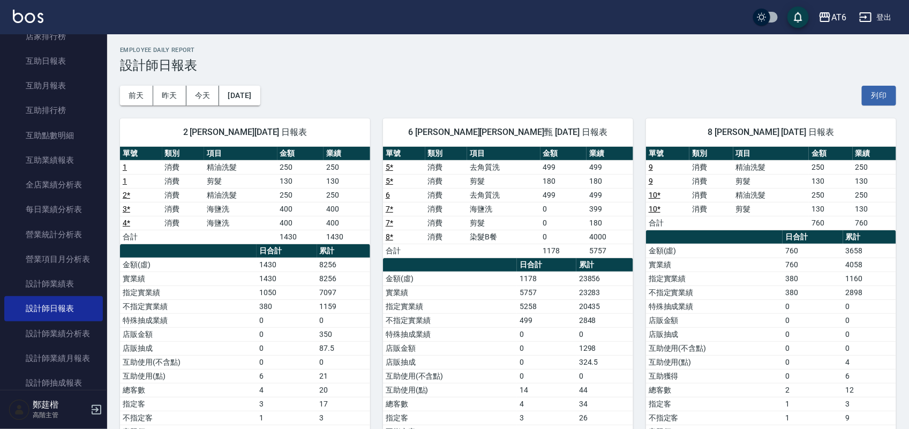
scroll to position [0, 0]
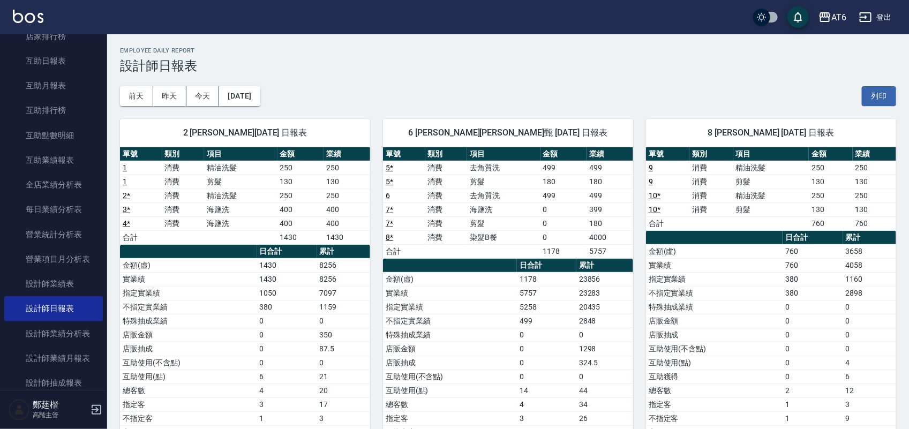
drag, startPoint x: 585, startPoint y: 50, endPoint x: 525, endPoint y: 43, distance: 60.8
click at [525, 43] on div "AT6 [DATE] 設計師日報表 列印時間： [DATE][PHONE_NUMBER]:40 Employee Daily Report 設計師日報表 [D…" at bounding box center [508, 270] width 802 height 473
